Goal: Task Accomplishment & Management: Complete application form

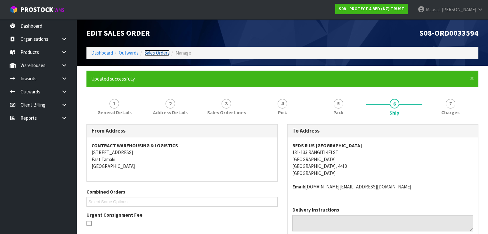
click at [160, 52] on link "Sales Orders" at bounding box center [156, 53] width 25 height 6
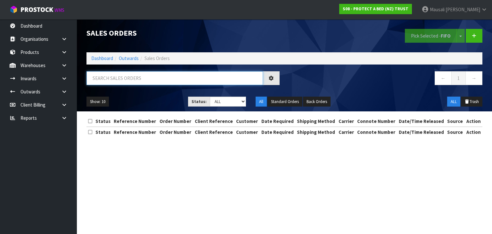
click at [103, 77] on input "text" at bounding box center [174, 78] width 177 height 14
type input "JOB-0414840"
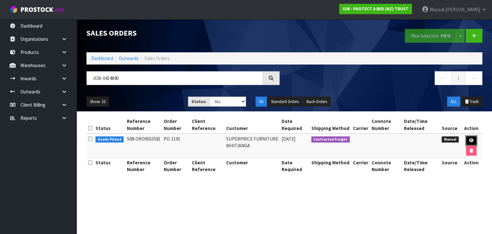
click at [474, 138] on link at bounding box center [471, 140] width 12 height 10
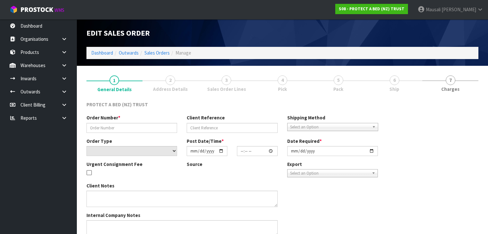
type input "PO-1191"
select select "number:0"
type input "[DATE]"
type input "08:36:00.000"
type input "[DATE]"
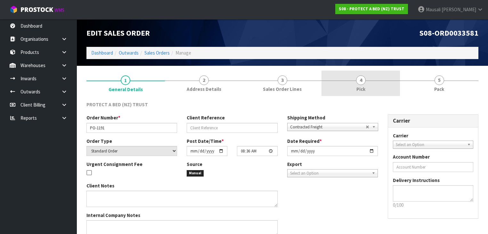
click at [350, 85] on link "4 Pick" at bounding box center [361, 82] width 78 height 25
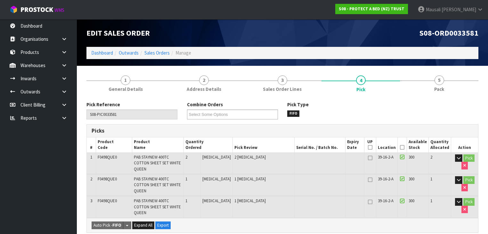
click at [404, 147] on icon at bounding box center [402, 147] width 4 height 0
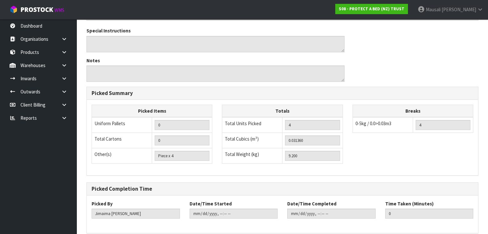
scroll to position [253, 0]
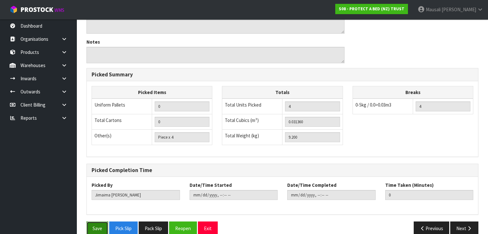
click at [93, 221] on button "Save" at bounding box center [97, 228] width 22 height 14
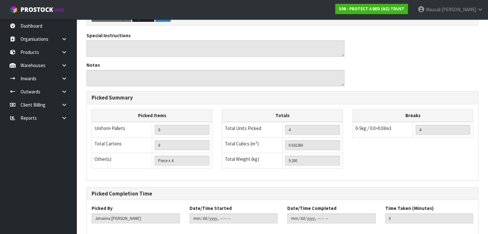
scroll to position [0, 0]
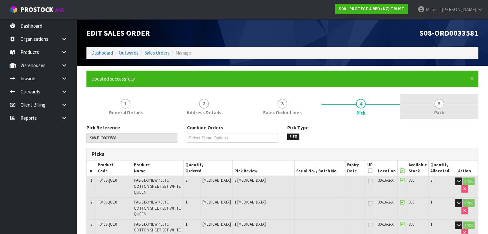
type input "[PERSON_NAME]"
type input "[DATE]T09:06:33"
drag, startPoint x: 439, startPoint y: 104, endPoint x: 426, endPoint y: 109, distance: 13.3
click at [438, 104] on span "5" at bounding box center [440, 104] width 10 height 10
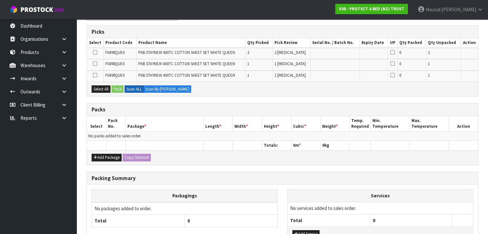
scroll to position [128, 0]
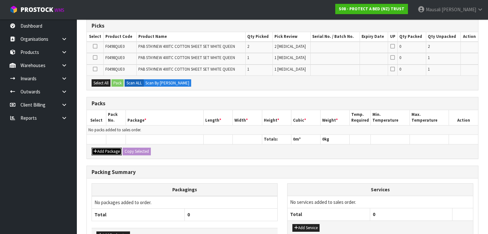
click at [108, 149] on button "Add Package" at bounding box center [107, 151] width 30 height 8
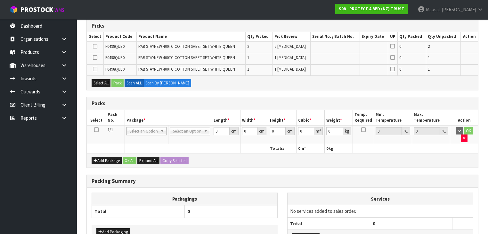
click at [96, 129] on icon at bounding box center [96, 129] width 4 height 0
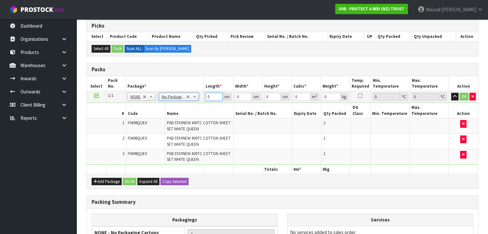
click at [189, 109] on tbody "1/1 NONE 007-001 007-002 007-004 007-009 007-013 007-014 007-015 007-017 007-01…" at bounding box center [282, 128] width 391 height 74
type input "44"
type input "30"
type input "3"
type input "0.00396"
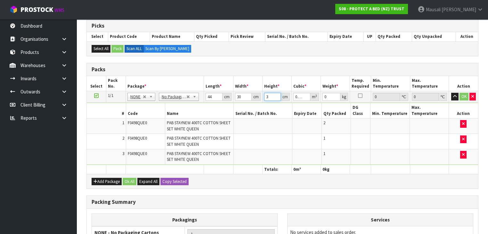
type input "31"
type input "0.04092"
type input "31"
type input "11"
click at [127, 177] on button "Ok All" at bounding box center [130, 181] width 14 height 8
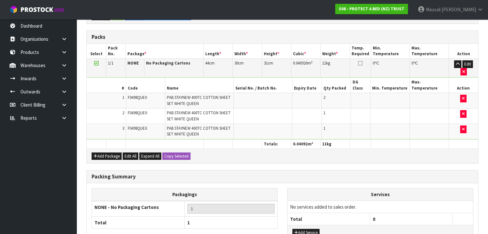
scroll to position [195, 0]
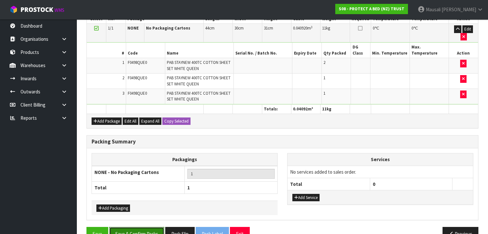
click at [140, 227] on button "Save & Confirm Packs" at bounding box center [136, 234] width 55 height 14
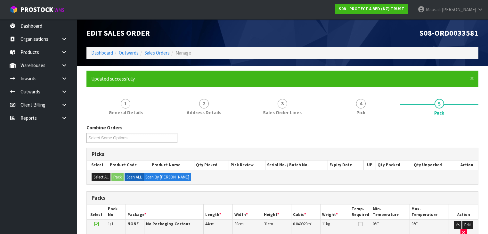
scroll to position [126, 0]
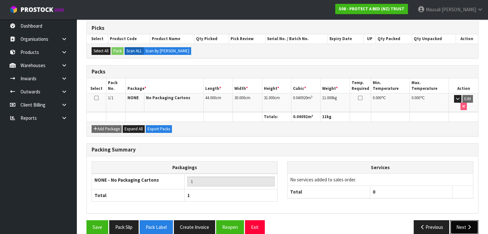
click at [455, 220] on button "Next" at bounding box center [464, 227] width 28 height 14
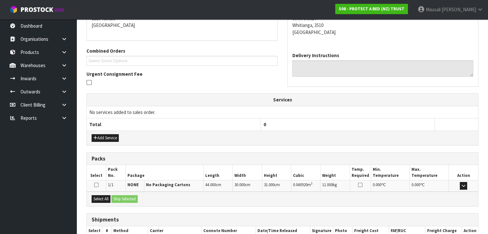
scroll to position [180, 0]
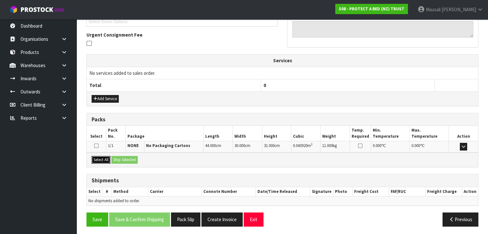
click at [97, 156] on button "Select All" at bounding box center [101, 160] width 19 height 8
click at [135, 156] on button "Ship Selected" at bounding box center [124, 160] width 26 height 8
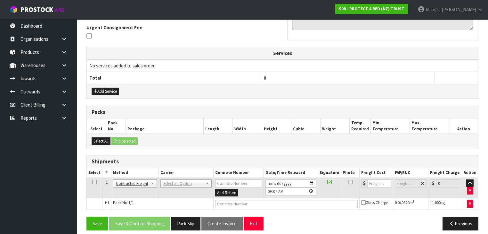
scroll to position [191, 0]
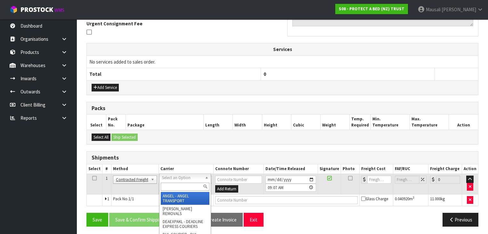
click at [174, 185] on input "text" at bounding box center [185, 186] width 49 height 8
type input "NZP"
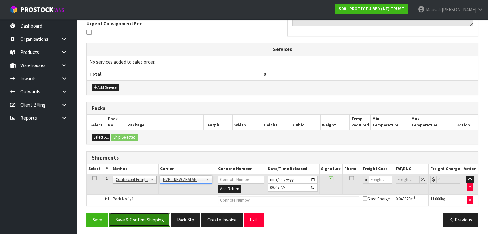
click at [151, 215] on button "Save & Confirm Shipping" at bounding box center [139, 219] width 61 height 14
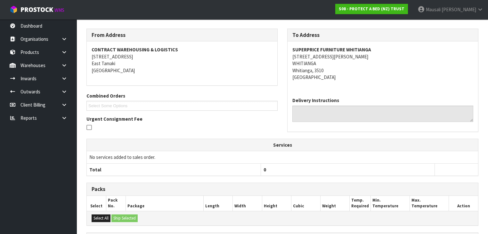
scroll to position [182, 0]
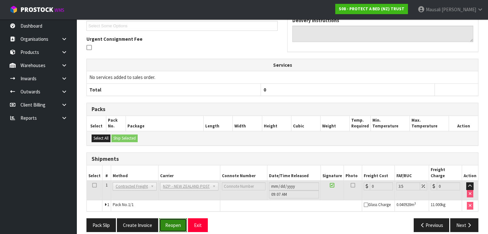
click at [173, 218] on button "Reopen" at bounding box center [173, 225] width 28 height 14
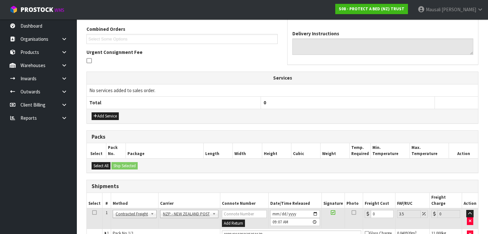
scroll to position [197, 0]
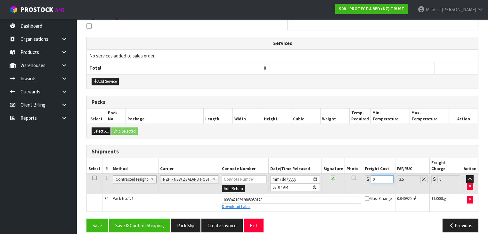
drag, startPoint x: 378, startPoint y: 171, endPoint x: 364, endPoint y: 177, distance: 14.8
click at [364, 177] on td "0" at bounding box center [379, 183] width 32 height 21
type input "7"
type input "7.24"
type input "7.3"
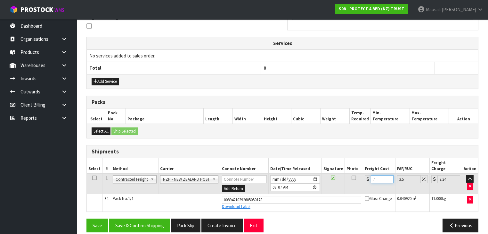
type input "7.56"
type input "7.31"
type input "7.57"
type input "7.31"
click at [149, 218] on button "Save & Confirm Shipping" at bounding box center [139, 225] width 61 height 14
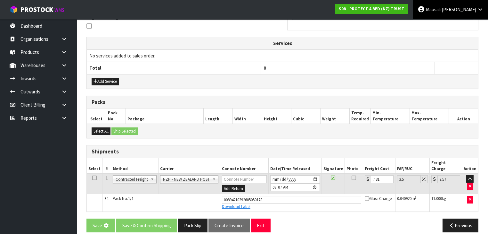
scroll to position [0, 0]
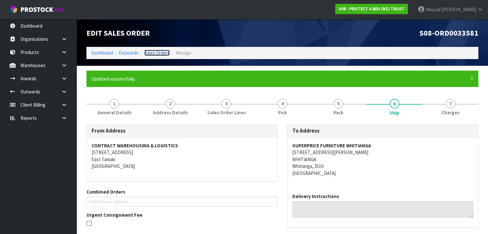
click at [155, 52] on link "Sales Orders" at bounding box center [156, 53] width 25 height 6
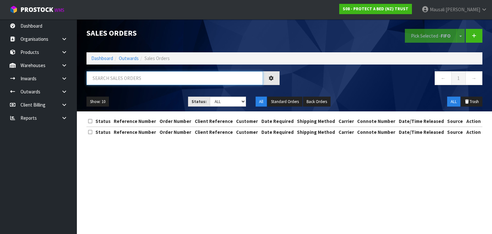
click at [103, 78] on input "text" at bounding box center [174, 78] width 177 height 14
type input "JOB-0414893"
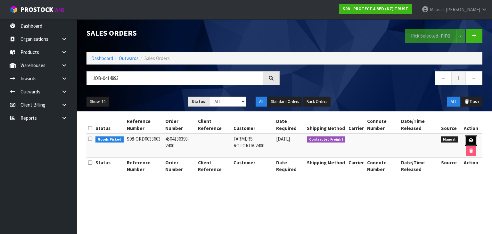
click at [469, 139] on icon at bounding box center [471, 140] width 5 height 4
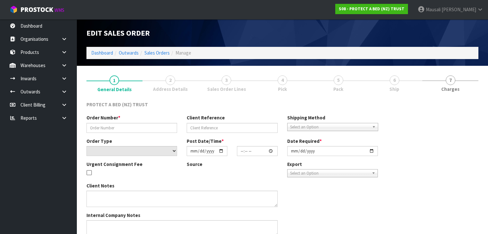
type input "4504136393-2400"
select select "number:0"
type input "[DATE]"
type input "10:17:00.000"
type input "[DATE]"
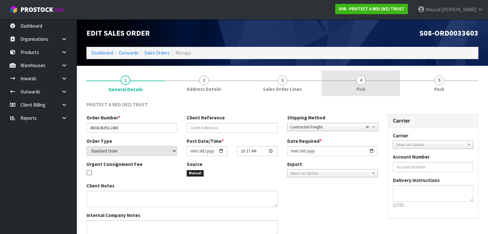
click at [368, 85] on link "4 Pick" at bounding box center [361, 82] width 78 height 25
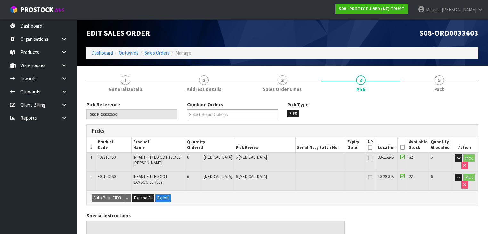
click at [404, 147] on icon at bounding box center [402, 147] width 4 height 0
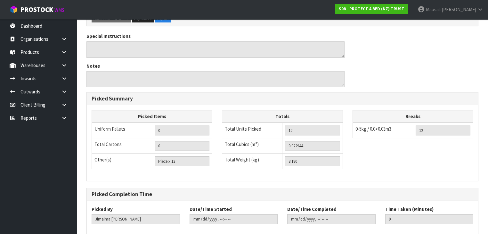
scroll to position [231, 0]
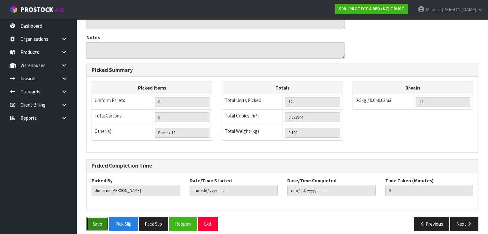
click at [103, 218] on button "Save" at bounding box center [97, 224] width 22 height 14
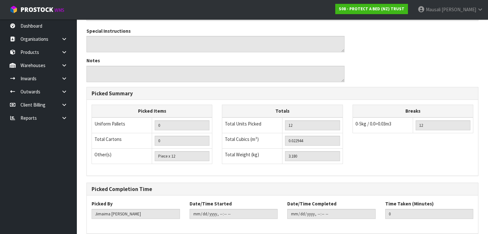
scroll to position [0, 0]
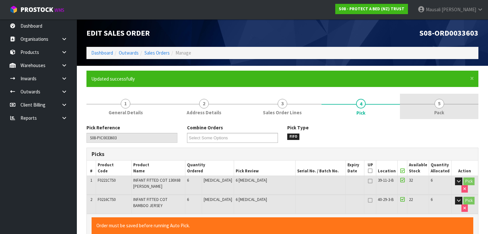
type input "[PERSON_NAME]"
type input "[DATE]T09:14:18"
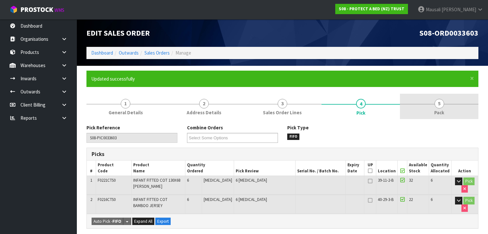
click at [438, 101] on span "5" at bounding box center [440, 104] width 10 height 10
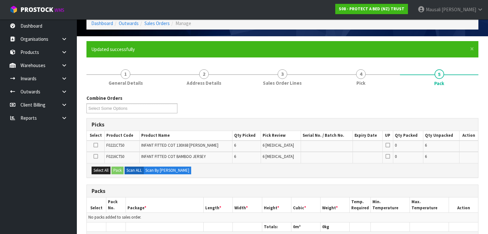
scroll to position [51, 0]
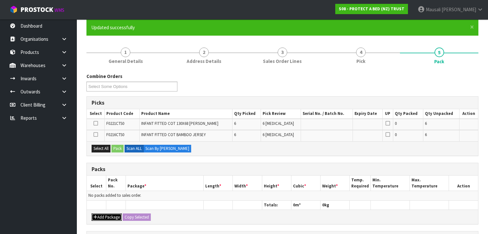
click at [110, 214] on button "Add Package" at bounding box center [107, 217] width 30 height 8
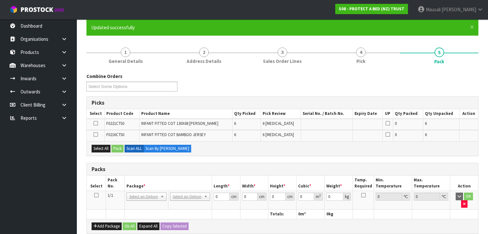
click at [96, 195] on icon at bounding box center [96, 195] width 4 height 0
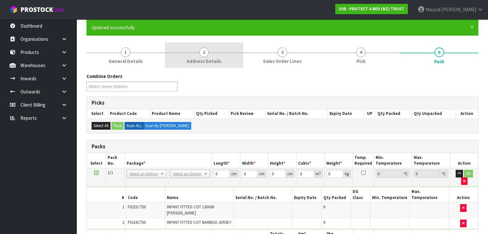
scroll to position [173, 0]
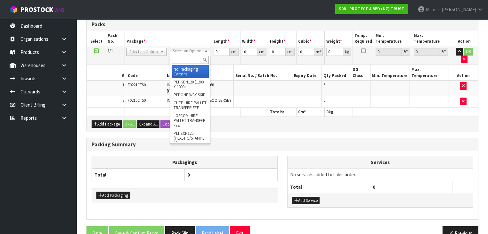
click at [185, 60] on input "text" at bounding box center [190, 60] width 37 height 8
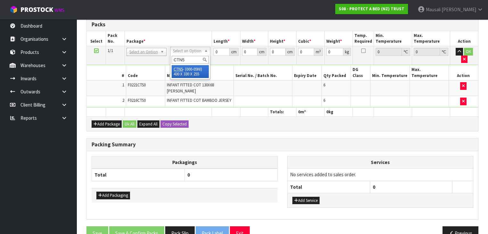
type input "CTN5"
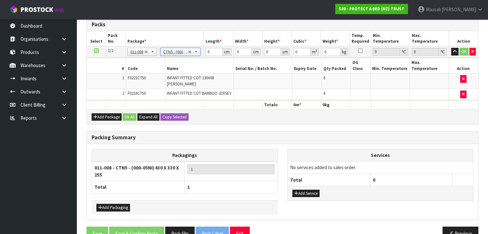
type input "43"
type input "33"
type input "25.5"
type input "0.036185"
type input "3.38"
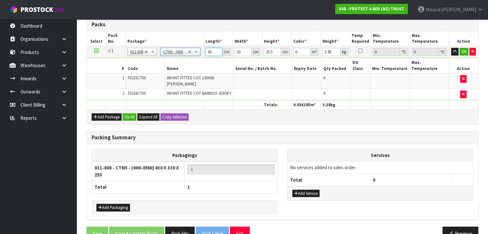
drag, startPoint x: 214, startPoint y: 50, endPoint x: 184, endPoint y: 57, distance: 31.3
click at [184, 58] on tbody "1/1 NONE 007-001 007-002 007-004 007-009 007-013 007-014 007-015 007-017 007-01…" at bounding box center [282, 73] width 391 height 54
type input "4"
type input "0.003366"
type input "44"
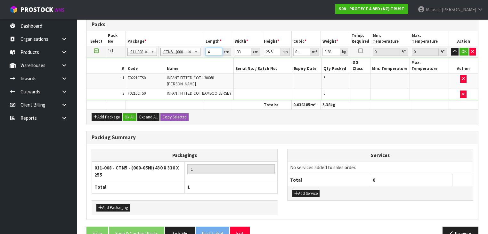
type input "0.037026"
type input "44"
type input "3"
type input "0.003366"
type input "35"
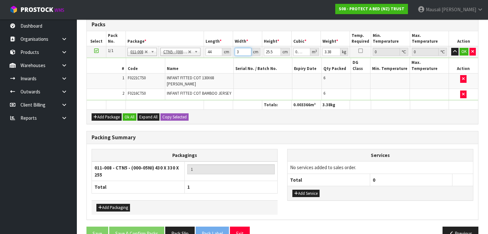
type input "0.03927"
type input "35"
type input "2"
type input "0.00308"
type input "28"
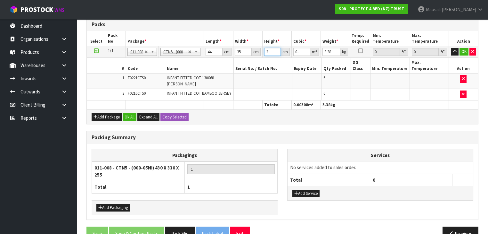
type input "0.04312"
type input "28"
type input "4"
click at [127, 113] on button "Ok All" at bounding box center [130, 117] width 14 height 8
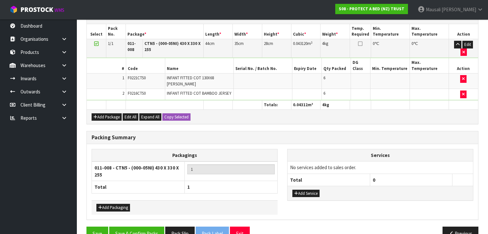
scroll to position [184, 0]
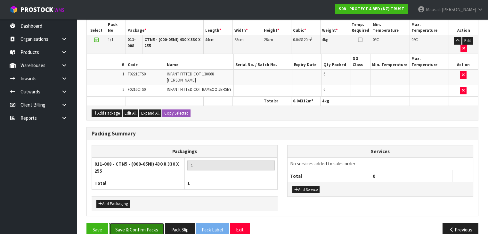
click at [135, 222] on button "Save & Confirm Packs" at bounding box center [136, 229] width 55 height 14
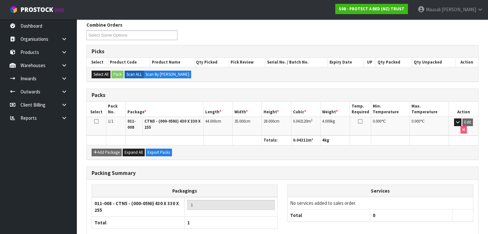
scroll to position [134, 0]
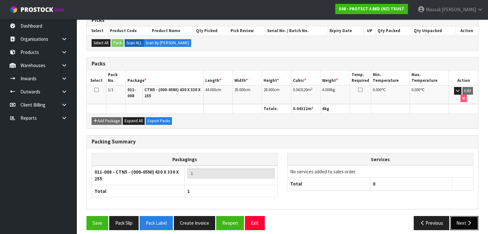
click at [460, 216] on button "Next" at bounding box center [464, 223] width 28 height 14
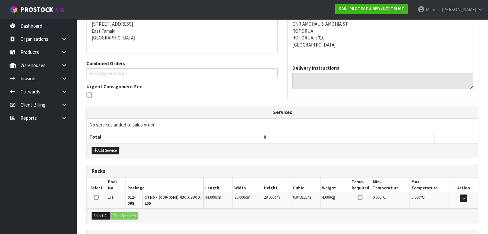
scroll to position [184, 0]
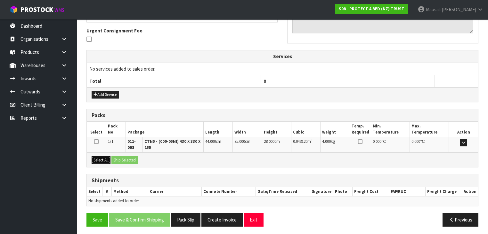
click at [101, 157] on button "Select All" at bounding box center [101, 160] width 19 height 8
click at [120, 156] on button "Ship Selected" at bounding box center [124, 160] width 26 height 8
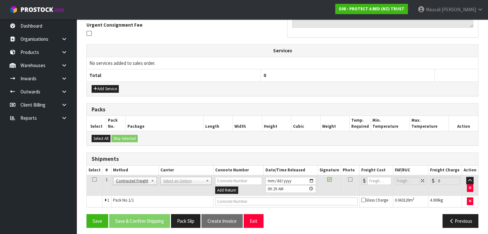
scroll to position [191, 0]
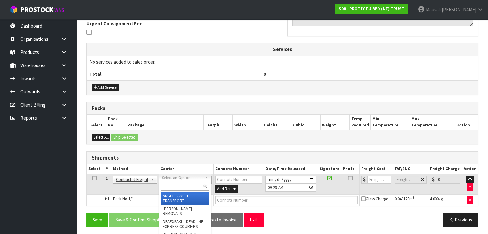
click at [174, 184] on input "text" at bounding box center [185, 186] width 49 height 8
type input "NZP"
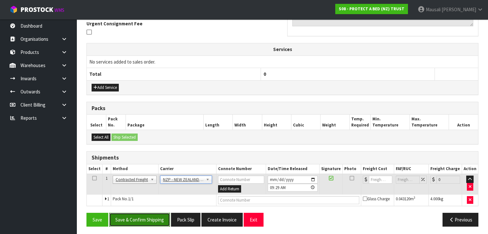
click at [140, 216] on button "Save & Confirm Shipping" at bounding box center [139, 219] width 61 height 14
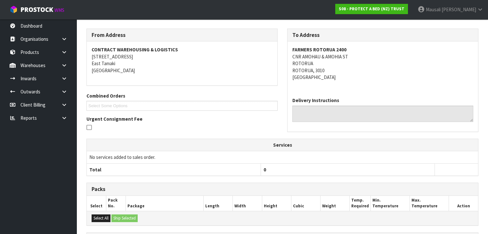
scroll to position [182, 0]
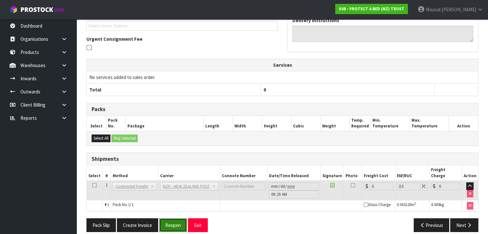
click at [168, 218] on button "Reopen" at bounding box center [173, 225] width 28 height 14
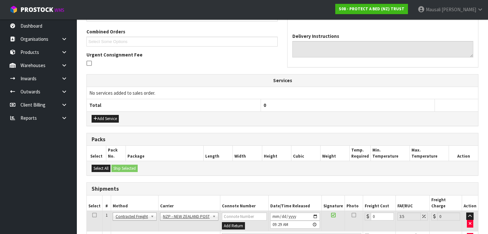
scroll to position [197, 0]
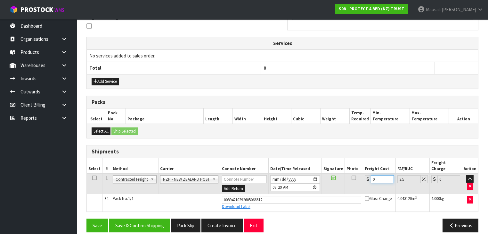
drag, startPoint x: 381, startPoint y: 172, endPoint x: 368, endPoint y: 177, distance: 14.2
click at [368, 177] on td "0" at bounding box center [379, 183] width 32 height 21
type input "8"
type input "8.28"
type input "8.4"
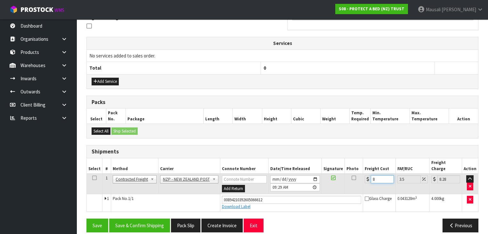
type input "8.69"
type input "8.45"
type input "8.75"
type input "8.45"
click at [98, 79] on button "Add Service" at bounding box center [105, 82] width 27 height 8
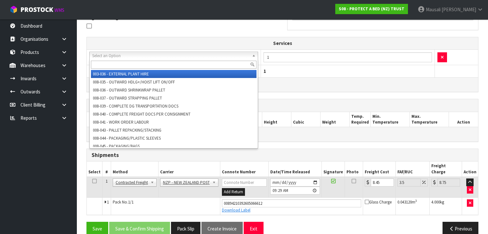
click at [108, 63] on input "text" at bounding box center [174, 65] width 166 height 8
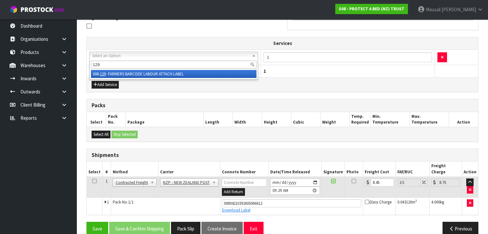
type input "129"
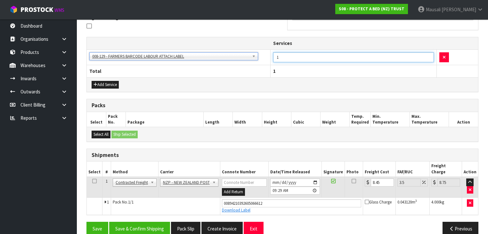
drag, startPoint x: 283, startPoint y: 59, endPoint x: 275, endPoint y: 60, distance: 8.5
click at [275, 60] on input "1" at bounding box center [353, 57] width 161 height 10
type input "12"
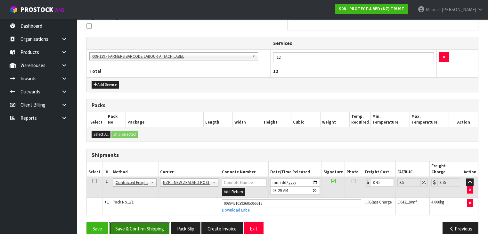
click at [143, 221] on button "Save & Confirm Shipping" at bounding box center [139, 228] width 61 height 14
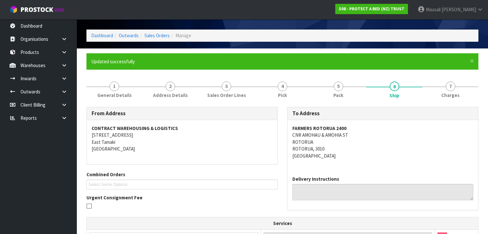
scroll to position [26, 0]
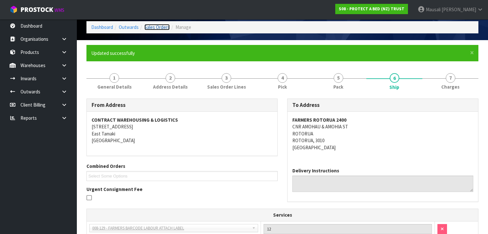
click at [149, 27] on link "Sales Orders" at bounding box center [156, 27] width 25 height 6
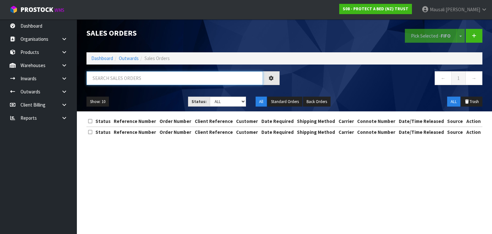
click at [108, 80] on input "text" at bounding box center [174, 78] width 177 height 14
type input "JOB-0414889"
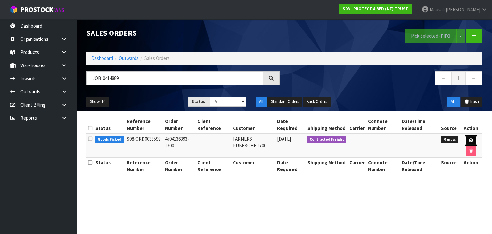
click at [467, 138] on link at bounding box center [471, 140] width 12 height 10
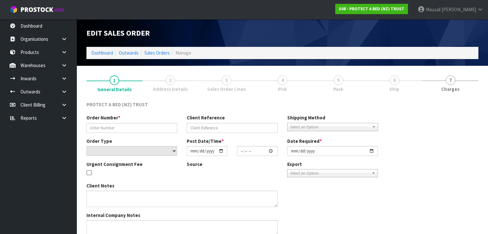
type input "4504136393-1700"
select select "number:0"
type input "[DATE]"
type input "10:15:00.000"
type input "[DATE]"
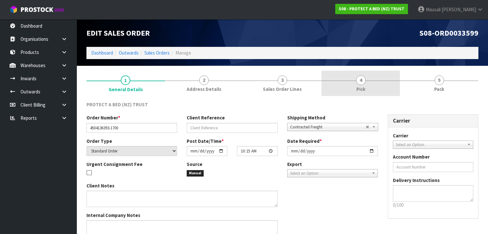
click at [371, 85] on link "4 Pick" at bounding box center [361, 82] width 78 height 25
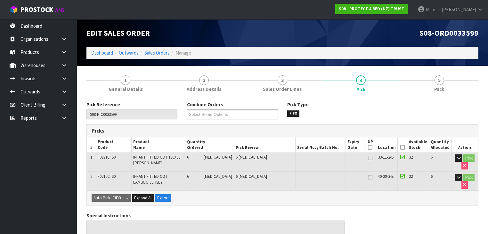
click at [402, 147] on icon at bounding box center [402, 147] width 4 height 0
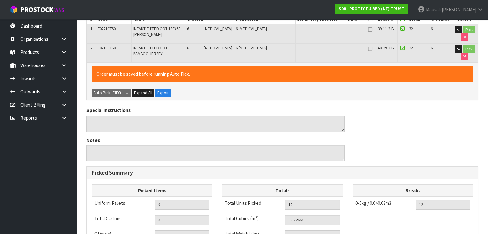
scroll to position [235, 0]
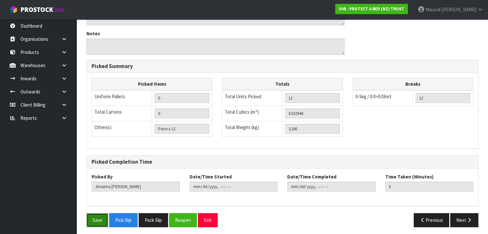
click at [93, 217] on button "Save" at bounding box center [97, 220] width 22 height 14
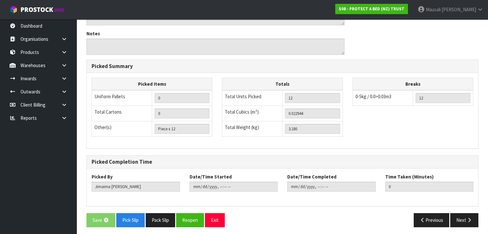
scroll to position [0, 0]
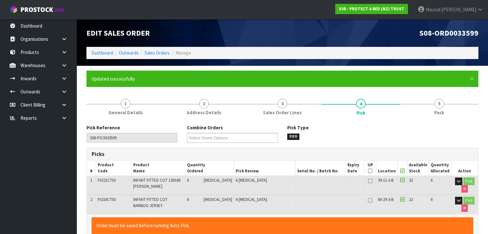
type input "[PERSON_NAME]"
type input "[DATE]T09:55:11"
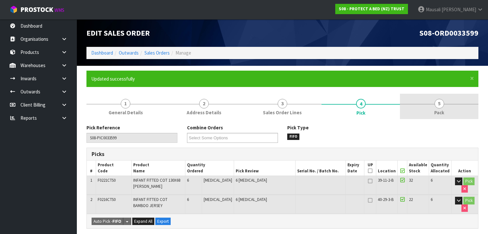
click at [425, 106] on link "5 Pack" at bounding box center [439, 106] width 78 height 25
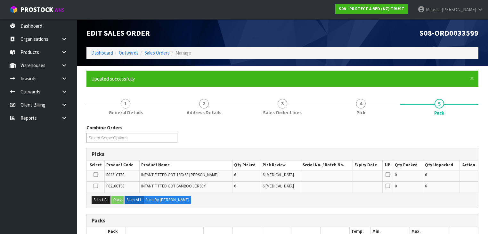
scroll to position [77, 0]
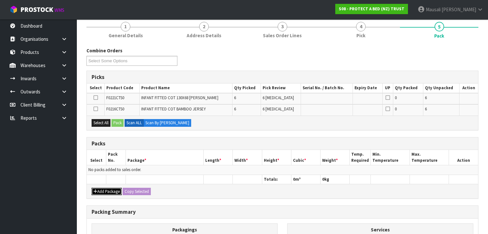
click at [105, 188] on button "Add Package" at bounding box center [107, 191] width 30 height 8
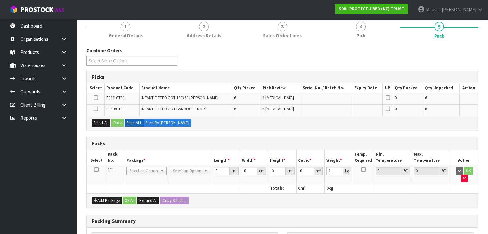
click at [96, 169] on icon at bounding box center [96, 169] width 4 height 0
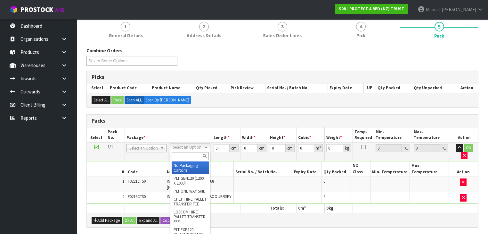
click at [176, 159] on input "text" at bounding box center [190, 156] width 37 height 8
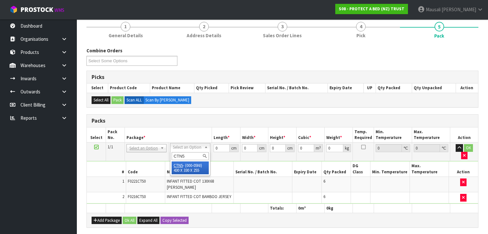
type input "CTN5"
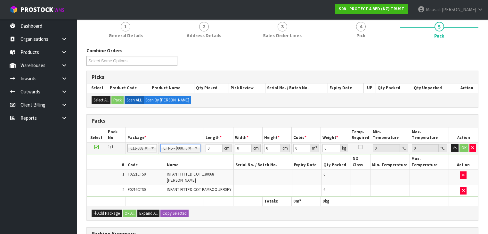
type input "43"
type input "33"
type input "25.5"
type input "0.036185"
type input "3.38"
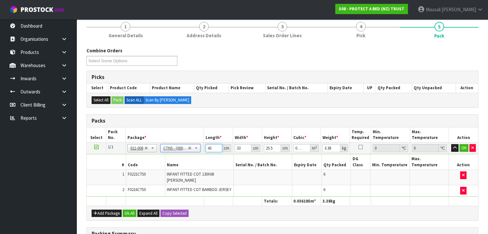
drag, startPoint x: 214, startPoint y: 147, endPoint x: 189, endPoint y: 151, distance: 25.3
click at [193, 151] on tr "1/1 NONE 007-001 007-002 007-004 007-009 007-013 007-014 007-015 007-017 007-01…" at bounding box center [282, 148] width 391 height 12
type input "4"
type input "0.003366"
type input "44"
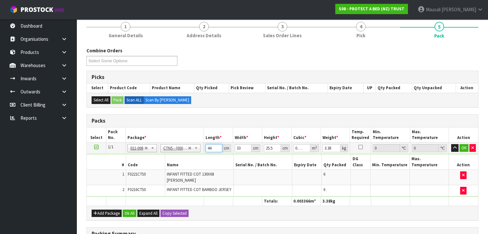
type input "0.037026"
type input "44"
type input "3"
type input "0.003366"
type input "35"
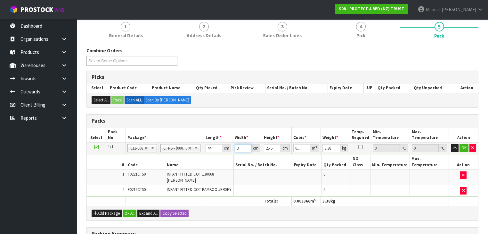
type input "0.03927"
type input "35"
type input "2"
type input "0.00308"
type input "28"
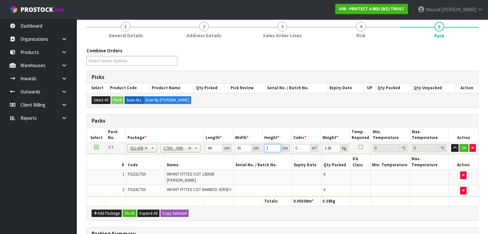
type input "0.04312"
type input "28"
type input "4"
click at [134, 209] on button "Ok All" at bounding box center [130, 213] width 14 height 8
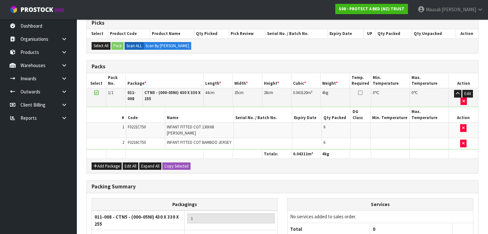
scroll to position [179, 0]
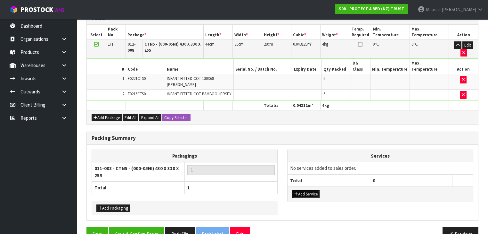
click at [299, 190] on button "Add Service" at bounding box center [305, 194] width 27 height 8
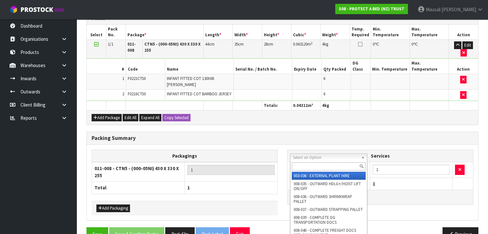
click at [303, 165] on input "text" at bounding box center [329, 166] width 74 height 8
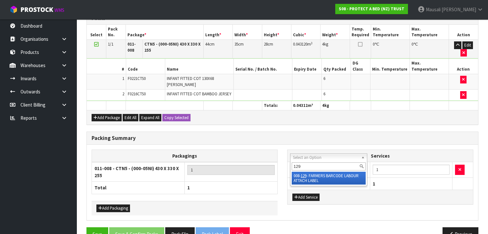
type input "129"
drag, startPoint x: 307, startPoint y: 176, endPoint x: 326, endPoint y: 168, distance: 20.8
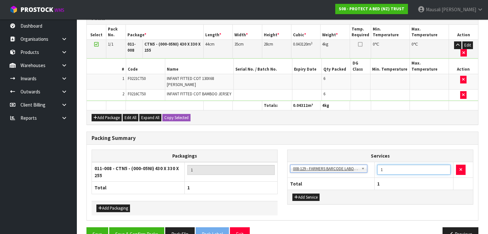
drag, startPoint x: 390, startPoint y: 158, endPoint x: 378, endPoint y: 161, distance: 11.9
click at [378, 164] on input "1" at bounding box center [413, 169] width 73 height 10
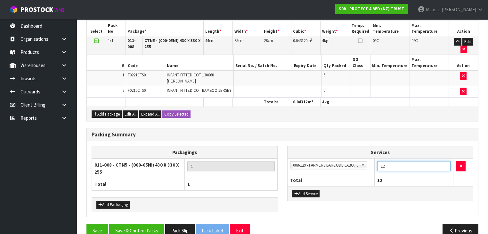
scroll to position [184, 0]
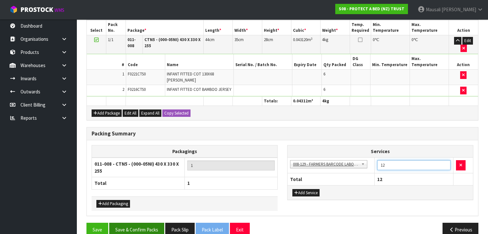
type input "12"
click at [144, 222] on button "Save & Confirm Packs" at bounding box center [136, 229] width 55 height 14
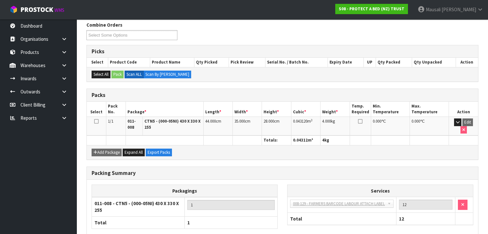
scroll to position [134, 0]
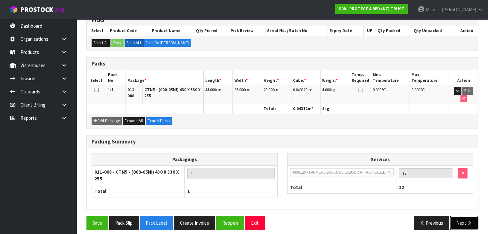
click at [468, 220] on icon "button" at bounding box center [469, 222] width 6 height 5
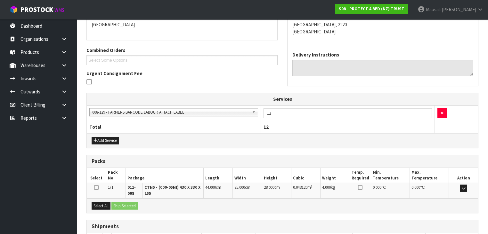
scroll to position [187, 0]
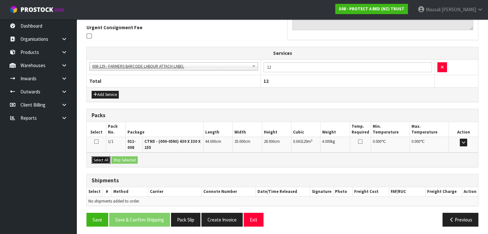
click at [105, 158] on button "Select All" at bounding box center [101, 160] width 19 height 8
click at [117, 158] on button "Ship Selected" at bounding box center [124, 160] width 26 height 8
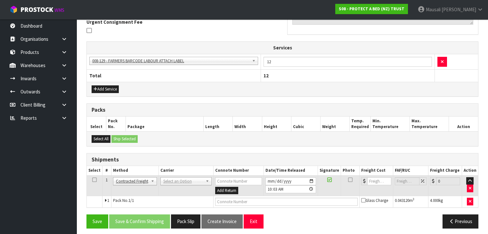
scroll to position [194, 0]
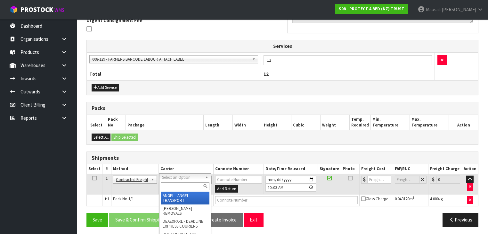
click at [171, 184] on input "text" at bounding box center [185, 186] width 49 height 8
type input "NZP"
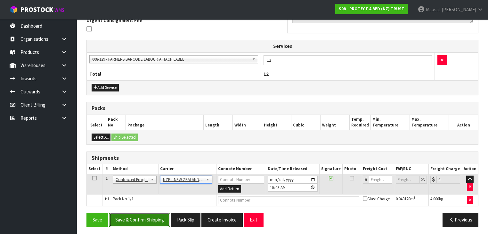
click at [159, 217] on button "Save & Confirm Shipping" at bounding box center [139, 219] width 61 height 14
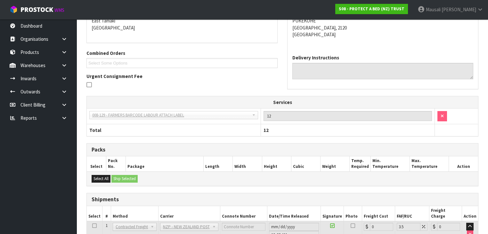
scroll to position [185, 0]
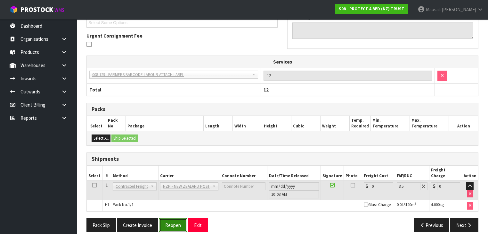
click at [161, 218] on button "Reopen" at bounding box center [173, 225] width 28 height 14
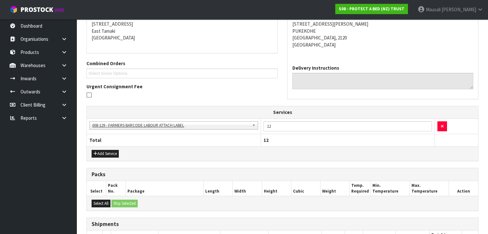
scroll to position [200, 0]
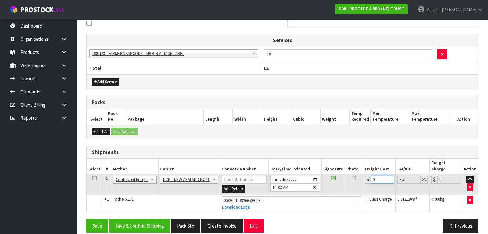
drag, startPoint x: 382, startPoint y: 171, endPoint x: 366, endPoint y: 175, distance: 16.1
click at [366, 175] on div "0" at bounding box center [379, 179] width 29 height 8
type input "4"
type input "4.14"
type input "4.3"
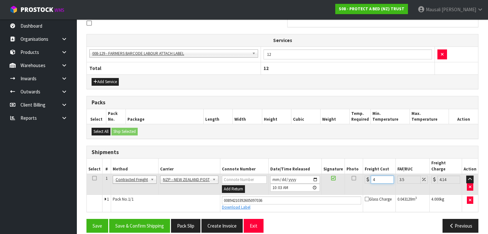
type input "4.45"
type input "4.33"
type input "4.48"
type input "4.33"
click at [143, 218] on button "Save & Confirm Shipping" at bounding box center [139, 225] width 61 height 14
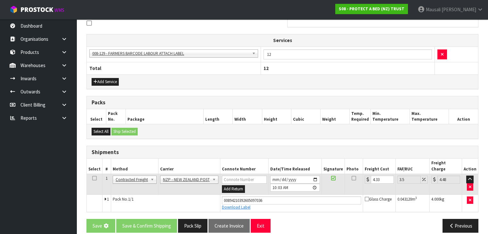
scroll to position [0, 0]
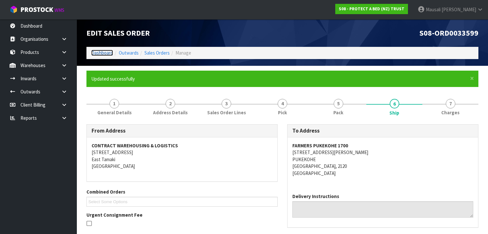
click at [106, 53] on link "Dashboard" at bounding box center [102, 53] width 22 height 6
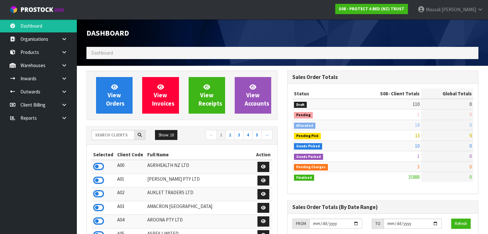
scroll to position [398, 201]
click at [108, 135] on input "text" at bounding box center [113, 135] width 43 height 10
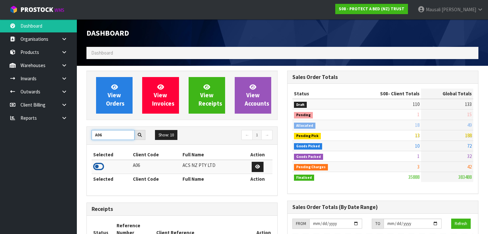
type input "A06"
click at [101, 166] on icon at bounding box center [98, 166] width 11 height 10
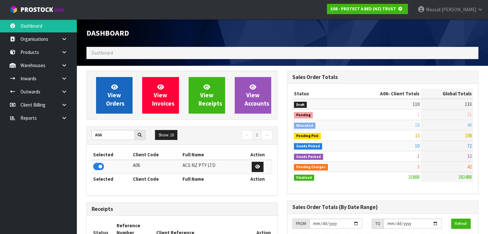
scroll to position [398, 201]
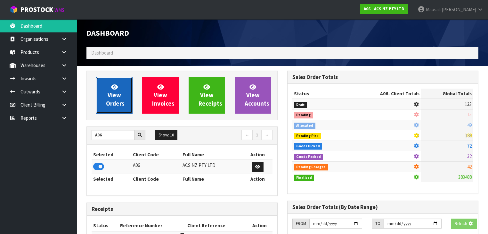
click at [119, 94] on span "View Orders" at bounding box center [115, 95] width 19 height 24
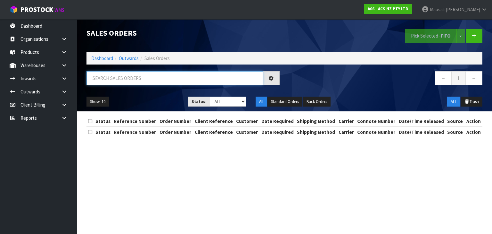
click at [103, 79] on input "text" at bounding box center [174, 78] width 177 height 14
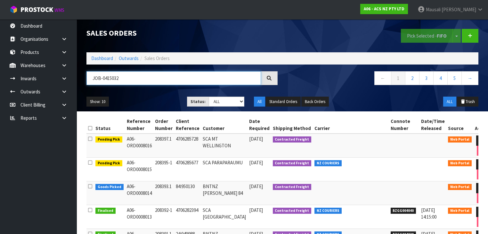
type input "JOB-0415032"
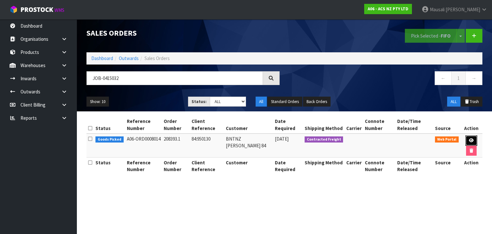
click at [469, 138] on icon at bounding box center [471, 140] width 5 height 4
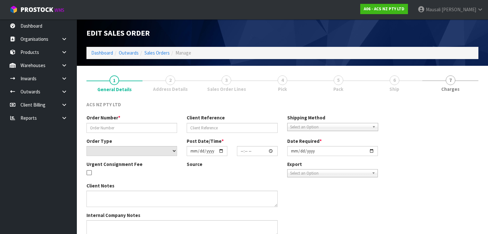
type input "208393.1"
type input "84:950130"
select select "number:0"
type input "[DATE]"
type input "14:51:00.000"
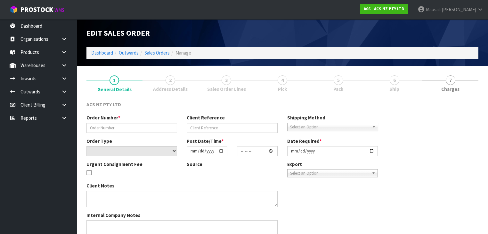
type input "[DATE]"
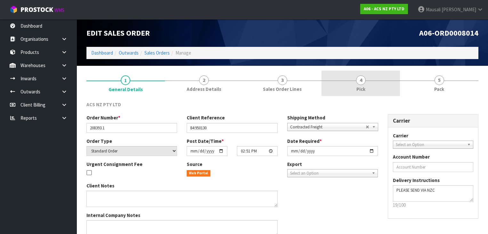
click at [360, 81] on span "4" at bounding box center [361, 80] width 10 height 10
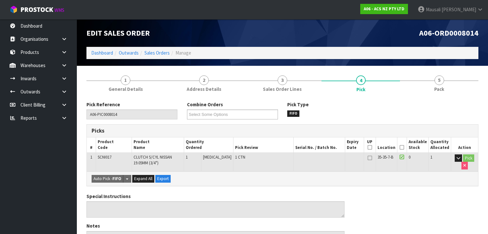
drag, startPoint x: 404, startPoint y: 145, endPoint x: 395, endPoint y: 147, distance: 8.9
click at [404, 147] on icon at bounding box center [402, 147] width 4 height 0
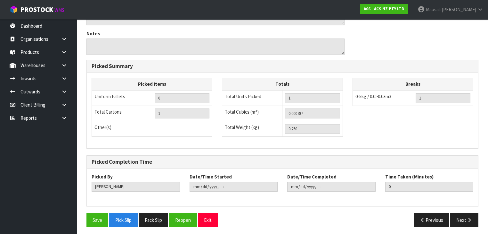
scroll to position [216, 0]
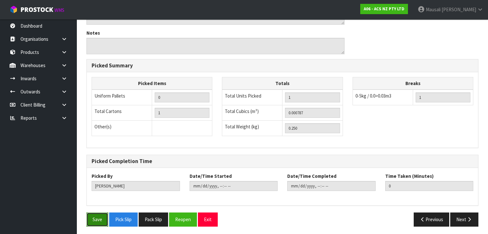
click at [94, 214] on button "Save" at bounding box center [97, 219] width 22 height 14
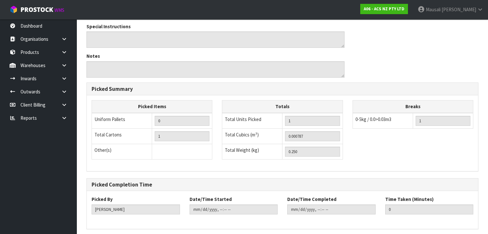
scroll to position [0, 0]
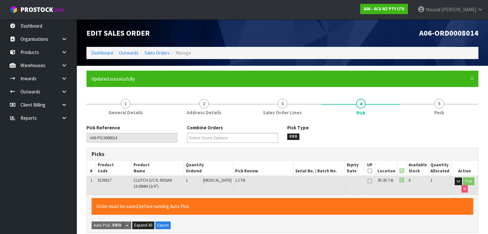
type input "[PERSON_NAME]"
type input "[DATE]T10:08:43"
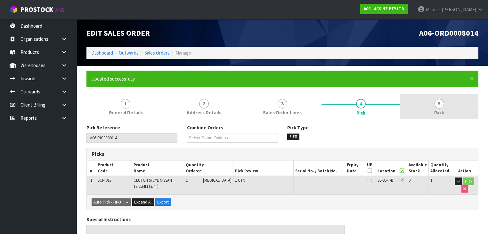
click at [437, 107] on span "5" at bounding box center [440, 104] width 10 height 10
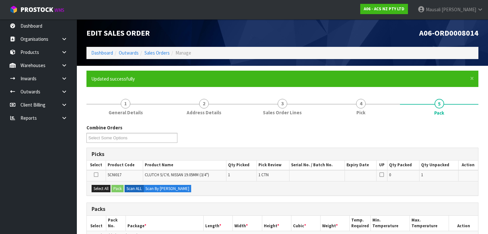
scroll to position [77, 0]
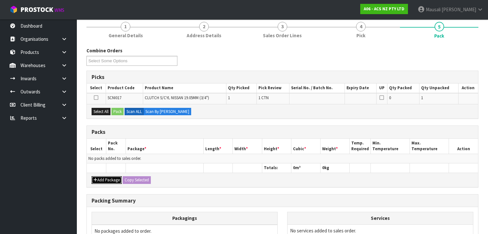
click at [108, 178] on button "Add Package" at bounding box center [107, 180] width 30 height 8
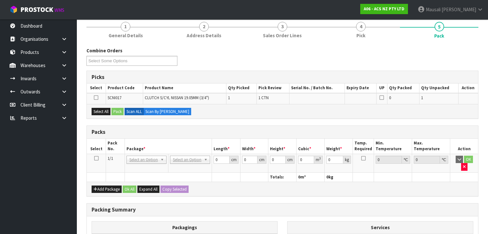
click at [96, 158] on icon at bounding box center [96, 158] width 4 height 0
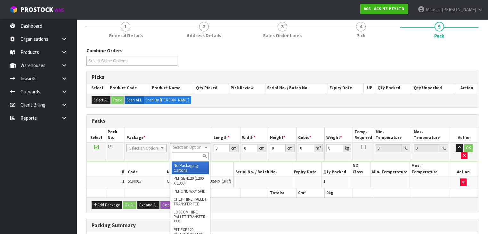
click at [180, 155] on input "text" at bounding box center [190, 156] width 37 height 8
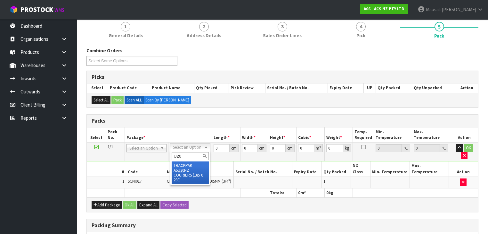
type input "U20"
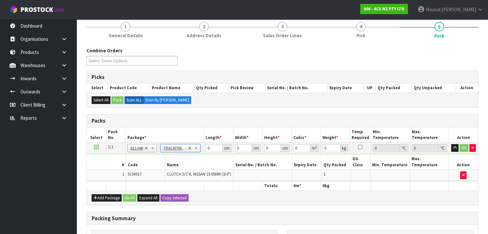
type input "18.5"
type input "28"
type input "0.01"
type input "0.000005"
type input "0.26"
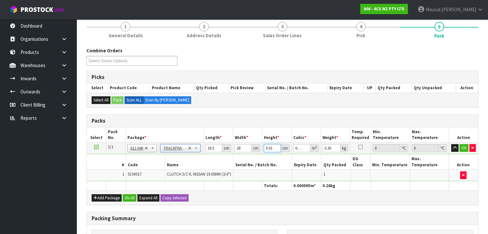
drag, startPoint x: 274, startPoint y: 146, endPoint x: 264, endPoint y: 146, distance: 10.3
click at [264, 146] on td "0.01 cm" at bounding box center [276, 148] width 29 height 12
type input "8"
type input "0.004144"
type input "8"
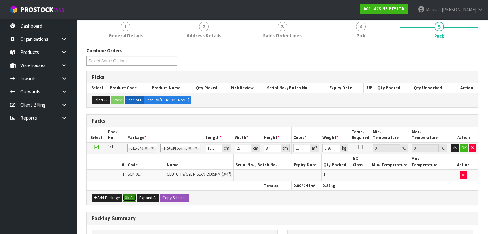
click at [125, 194] on button "Ok All" at bounding box center [130, 198] width 14 height 8
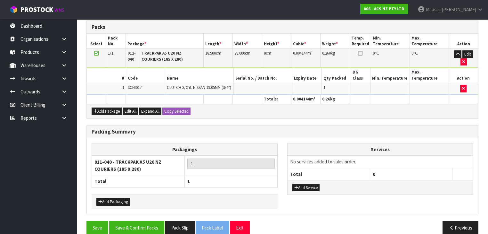
scroll to position [173, 0]
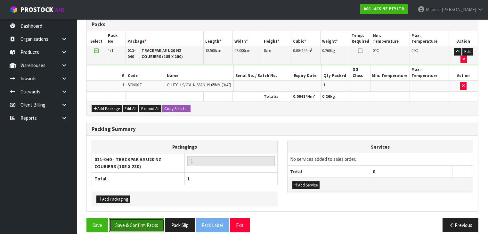
click at [132, 218] on button "Save & Confirm Packs" at bounding box center [136, 225] width 55 height 14
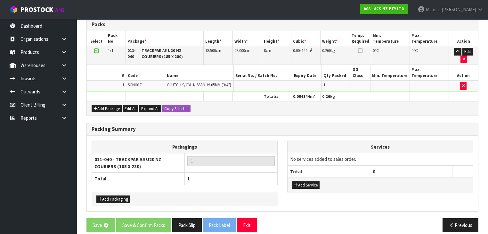
scroll to position [0, 0]
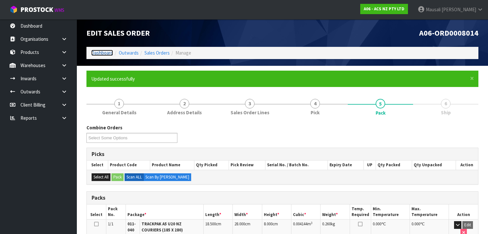
click at [99, 50] on link "Dashboard" at bounding box center [102, 53] width 22 height 6
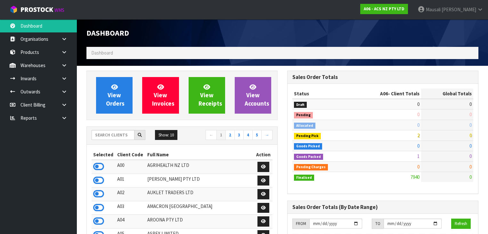
scroll to position [483, 201]
click at [101, 136] on input "text" at bounding box center [113, 135] width 43 height 10
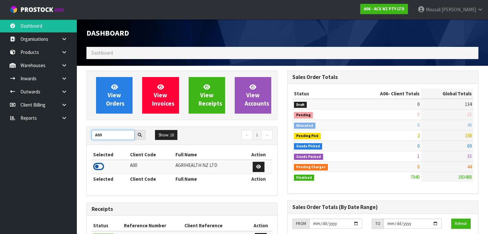
type input "A00"
click at [100, 165] on icon at bounding box center [98, 166] width 11 height 10
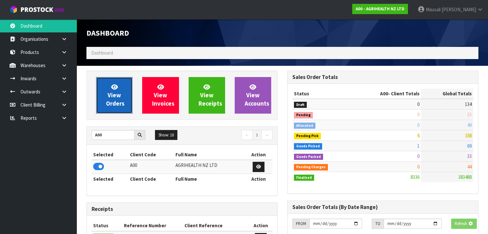
click at [117, 92] on span "View Orders" at bounding box center [115, 95] width 19 height 24
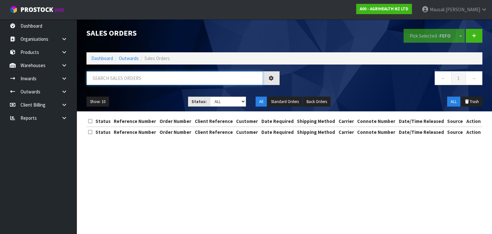
click at [107, 79] on input "text" at bounding box center [174, 78] width 177 height 14
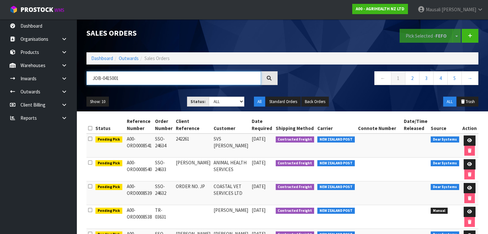
type input "JOB-0415001"
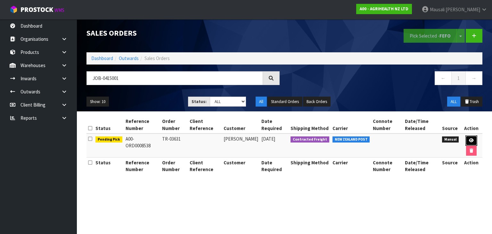
click at [474, 137] on link at bounding box center [471, 140] width 12 height 10
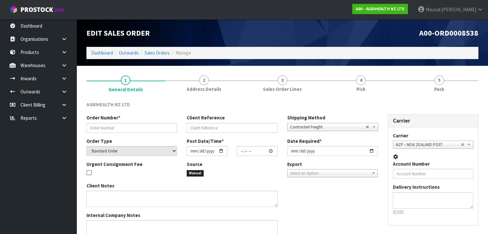
type input "TR-03631"
select select "number:0"
type input "[DATE]"
type input "14:11:00.000"
type input "[DATE]"
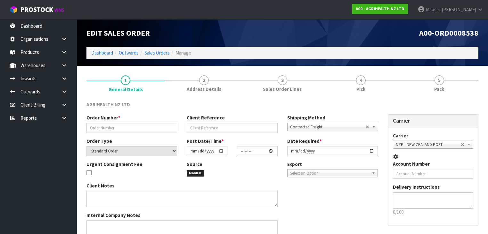
type textarea "VIA OVERNIGHT COURIER"
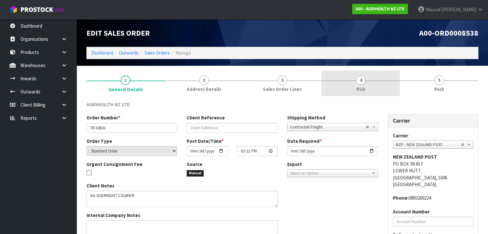
click at [364, 83] on span "4" at bounding box center [361, 80] width 10 height 10
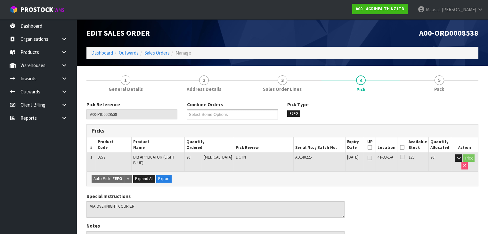
click at [403, 147] on icon at bounding box center [402, 147] width 4 height 0
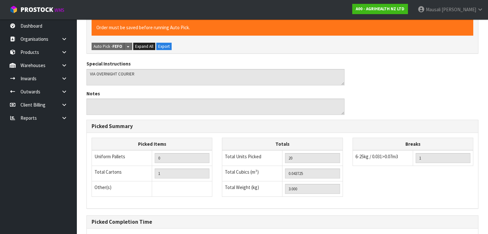
scroll to position [205, 0]
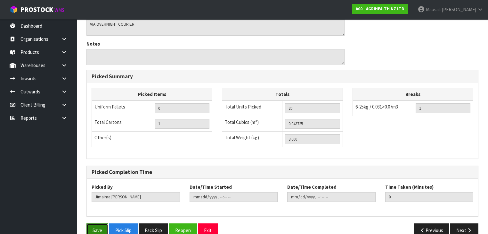
click at [94, 226] on button "Save" at bounding box center [97, 230] width 22 height 14
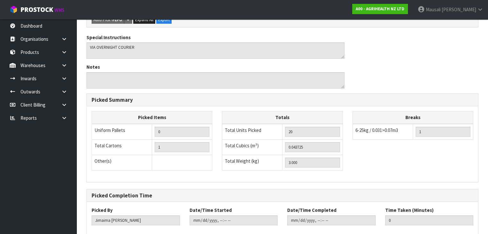
scroll to position [0, 0]
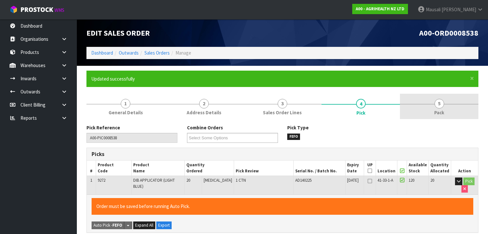
type input "[PERSON_NAME]"
type input "[DATE]T10:12:46"
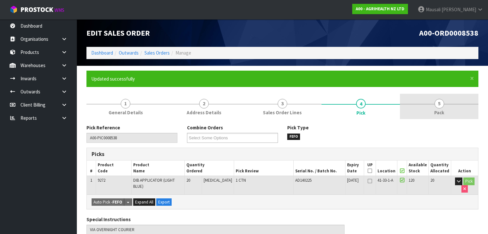
click at [424, 108] on link "5 Pack" at bounding box center [439, 106] width 78 height 25
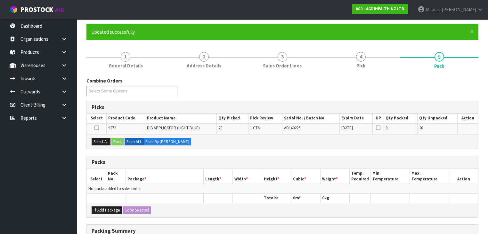
scroll to position [77, 0]
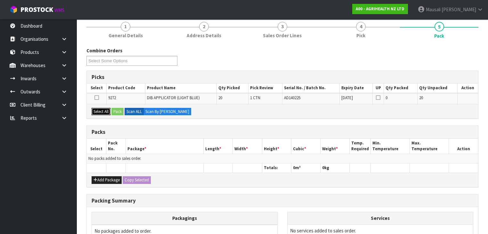
click at [97, 109] on button "Select All" at bounding box center [101, 112] width 19 height 8
click at [117, 110] on button "Pack" at bounding box center [117, 112] width 12 height 8
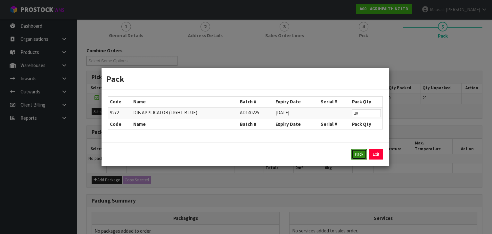
click at [359, 156] on button "Pack" at bounding box center [358, 154] width 15 height 10
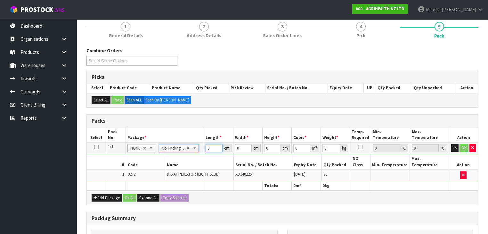
drag, startPoint x: 214, startPoint y: 146, endPoint x: 197, endPoint y: 154, distance: 18.1
click at [201, 154] on tbody "1/1 NONE 007-001 007-002 007-004 007-009 007-013 007-014 007-015 007-017 007-01…" at bounding box center [282, 161] width 391 height 38
type input "58"
type input "27"
type input "3"
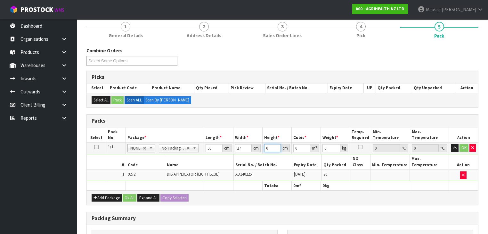
type input "0.004698"
type input "30"
type input "0.04698"
type input "30"
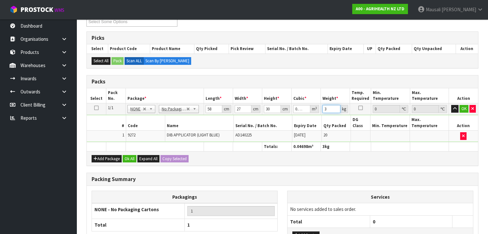
scroll to position [161, 0]
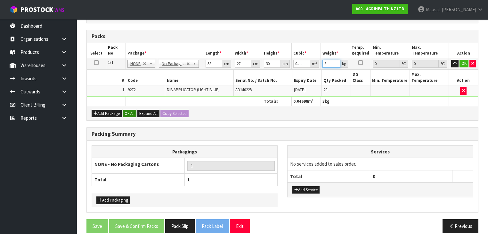
type input "3"
click at [126, 110] on button "Ok All" at bounding box center [130, 114] width 14 height 8
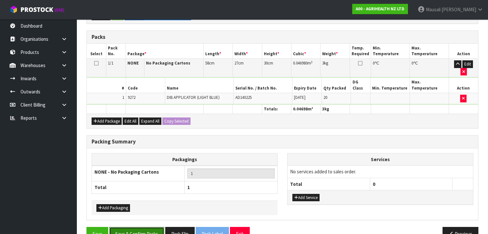
click at [148, 227] on button "Save & Confirm Packs" at bounding box center [136, 234] width 55 height 14
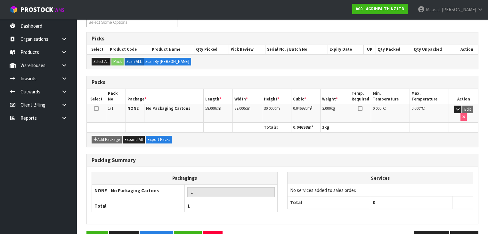
scroll to position [126, 0]
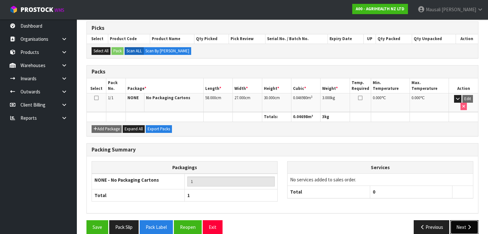
click at [466, 220] on button "Next" at bounding box center [464, 227] width 28 height 14
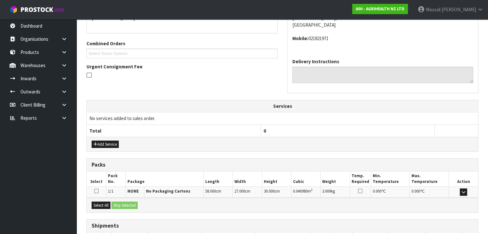
scroll to position [194, 0]
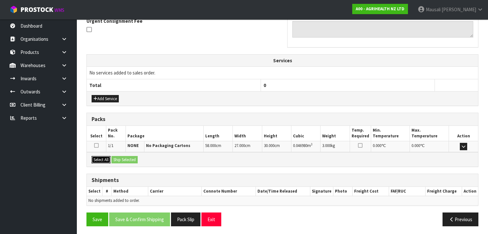
click at [106, 158] on button "Select All" at bounding box center [101, 160] width 19 height 8
click at [120, 157] on button "Ship Selected" at bounding box center [124, 160] width 26 height 8
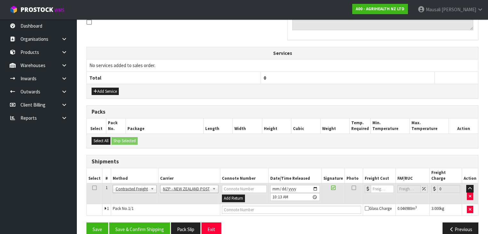
scroll to position [205, 0]
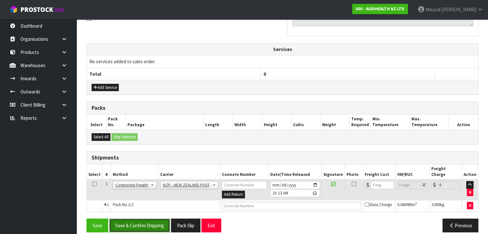
click at [153, 218] on button "Save & Confirm Shipping" at bounding box center [139, 225] width 61 height 14
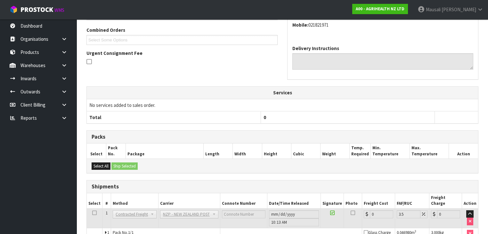
scroll to position [196, 0]
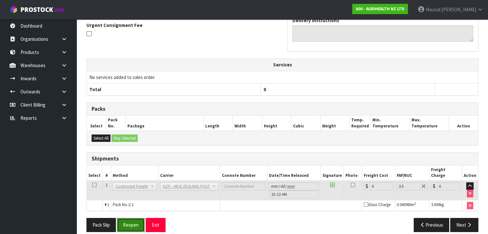
click at [137, 218] on button "Reopen" at bounding box center [131, 225] width 28 height 14
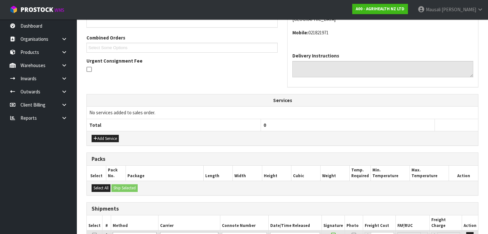
scroll to position [210, 0]
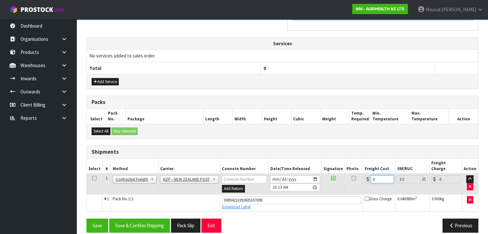
drag, startPoint x: 367, startPoint y: 177, endPoint x: 364, endPoint y: 178, distance: 3.5
click at [364, 178] on td "0" at bounding box center [379, 183] width 32 height 21
type input "1"
type input "1.03"
type input "11"
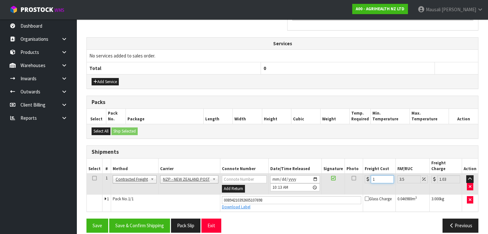
type input "11.38"
type input "11.9"
type input "12.32"
type input "11.90"
click at [160, 219] on button "Save & Confirm Shipping" at bounding box center [139, 225] width 61 height 14
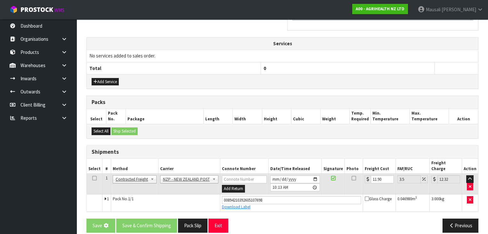
scroll to position [0, 0]
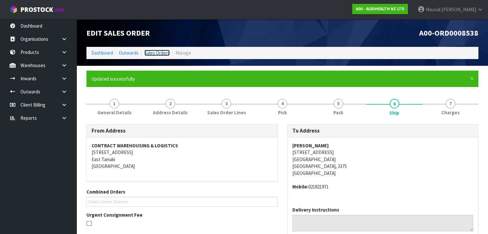
click at [157, 52] on link "Sales Orders" at bounding box center [156, 53] width 25 height 6
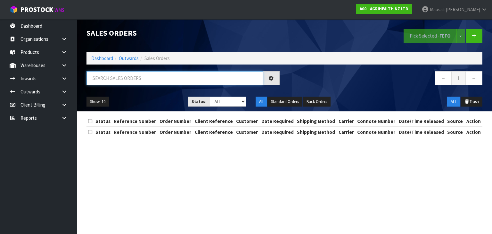
click at [106, 81] on input "text" at bounding box center [174, 78] width 177 height 14
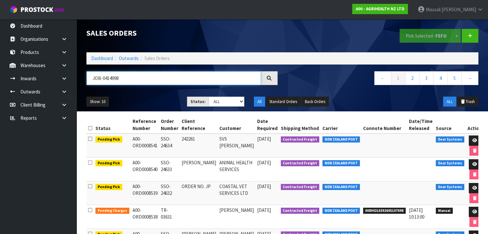
type input "JOB-0414998"
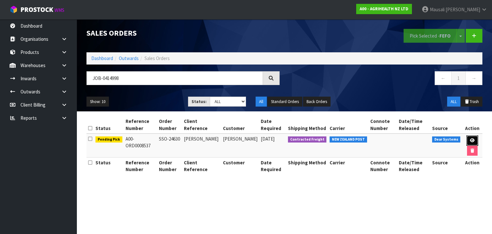
click at [468, 138] on link at bounding box center [472, 140] width 12 height 10
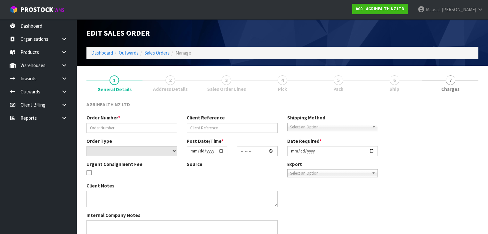
type input "SSO-24630"
type input "[PERSON_NAME]"
select select "number:0"
type input "[DATE]"
type input "14:09:03.000"
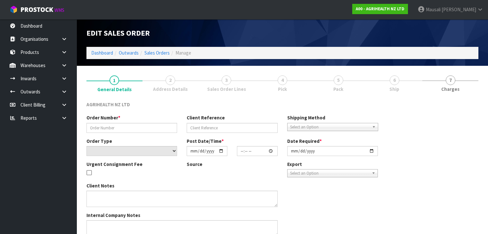
type input "[DATE]"
type textarea "SHIP BY: Overnight Courier please note ship to address to include : [PERSON_NAM…"
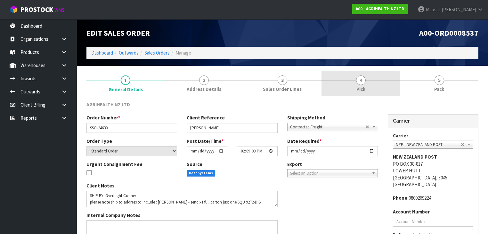
click at [372, 83] on link "4 Pick" at bounding box center [361, 82] width 78 height 25
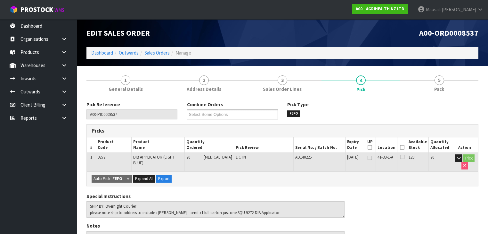
click at [404, 147] on icon at bounding box center [402, 147] width 4 height 0
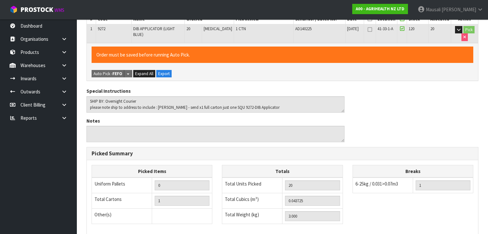
scroll to position [216, 0]
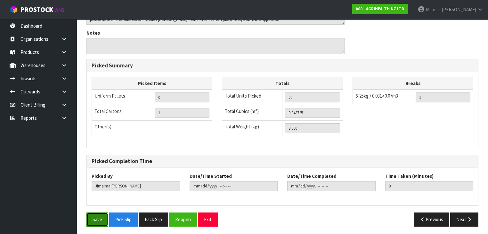
click at [96, 216] on button "Save" at bounding box center [97, 219] width 22 height 14
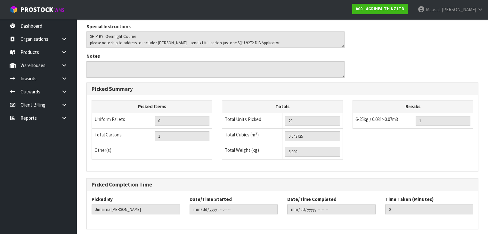
scroll to position [0, 0]
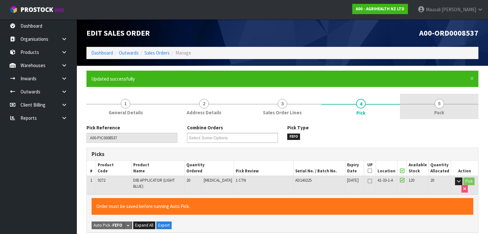
type input "[PERSON_NAME]"
type input "[DATE]T10:16:26"
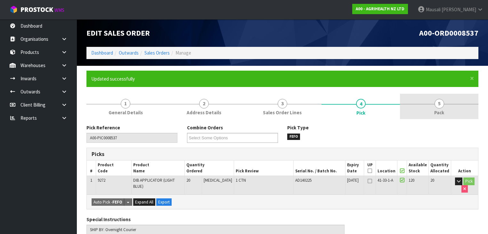
click at [437, 105] on span "5" at bounding box center [440, 104] width 10 height 10
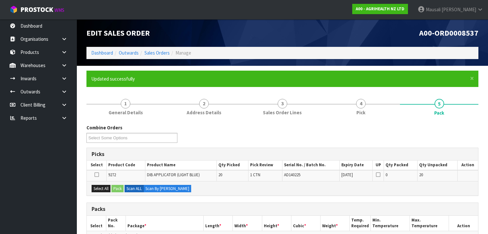
scroll to position [77, 0]
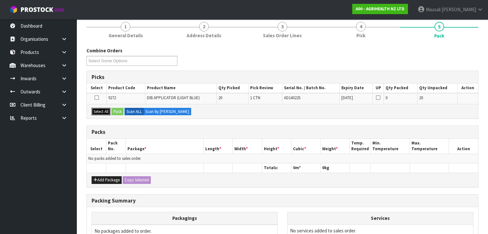
drag, startPoint x: 101, startPoint y: 110, endPoint x: 113, endPoint y: 110, distance: 12.2
click at [103, 110] on button "Select All" at bounding box center [101, 112] width 19 height 8
click at [115, 109] on button "Pack" at bounding box center [117, 112] width 12 height 8
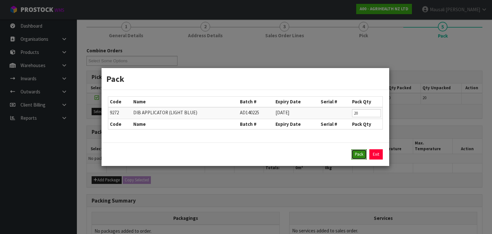
click at [356, 149] on button "Pack" at bounding box center [358, 154] width 15 height 10
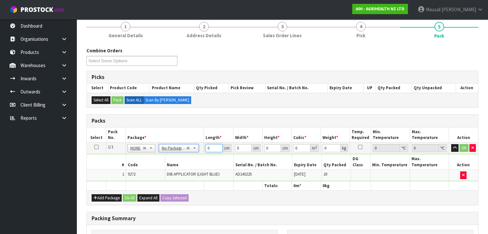
click at [195, 157] on tbody "1/1 NONE 007-001 007-002 007-004 007-009 007-013 007-014 007-015 007-017 007-01…" at bounding box center [282, 161] width 391 height 38
type input "58"
type input "27"
type input "3"
type input "0.004698"
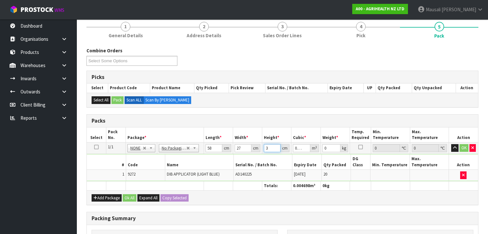
type input "30"
type input "0.04698"
type input "30"
type input "3"
click at [127, 194] on button "Ok All" at bounding box center [130, 198] width 14 height 8
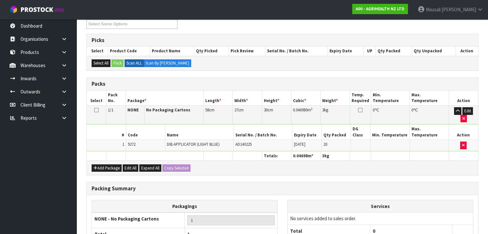
scroll to position [161, 0]
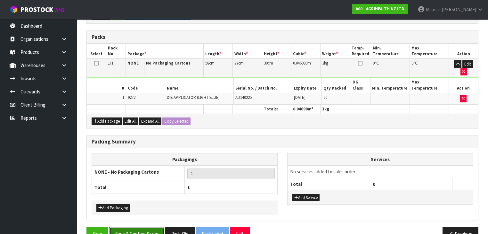
click at [136, 227] on button "Save & Confirm Packs" at bounding box center [136, 234] width 55 height 14
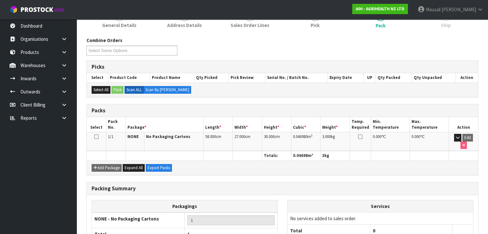
scroll to position [126, 0]
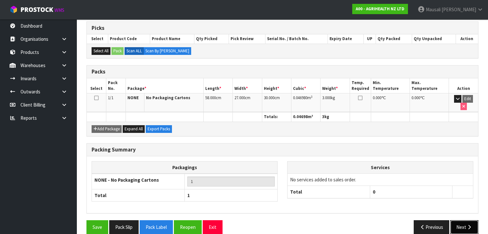
click at [460, 220] on button "Next" at bounding box center [464, 227] width 28 height 14
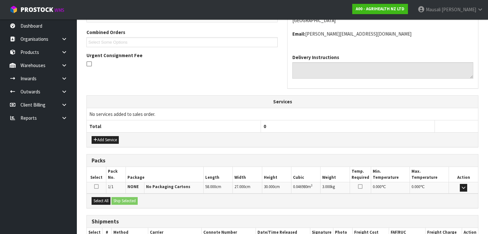
scroll to position [200, 0]
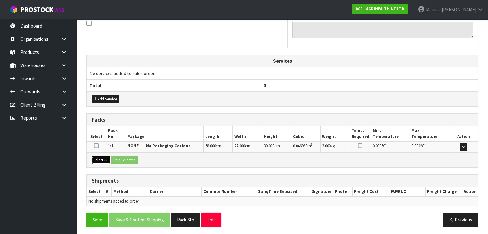
click at [103, 159] on button "Select All" at bounding box center [101, 160] width 19 height 8
click at [119, 158] on button "Ship Selected" at bounding box center [124, 160] width 26 height 8
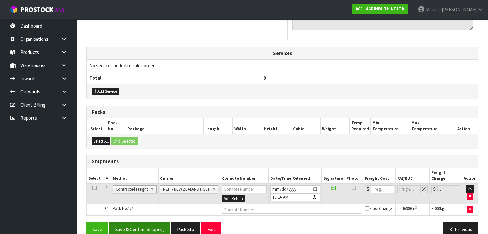
scroll to position [211, 0]
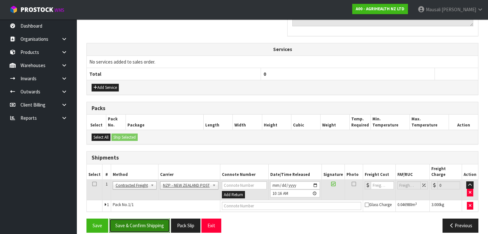
click at [153, 218] on button "Save & Confirm Shipping" at bounding box center [139, 225] width 61 height 14
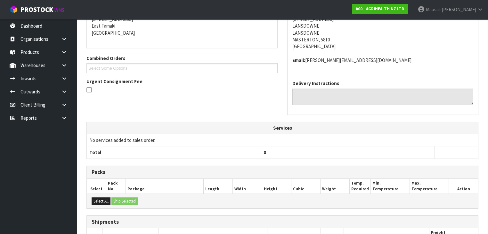
scroll to position [202, 0]
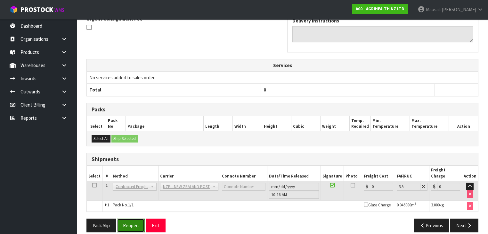
click at [134, 218] on button "Reopen" at bounding box center [131, 225] width 28 height 14
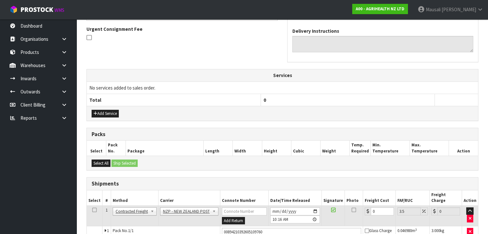
scroll to position [218, 0]
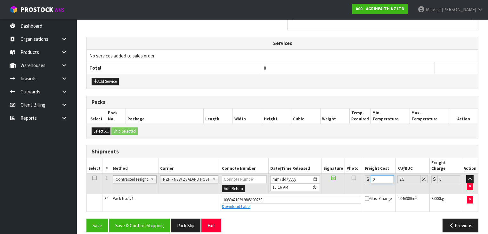
drag, startPoint x: 381, startPoint y: 172, endPoint x: 359, endPoint y: 181, distance: 23.7
click at [359, 181] on tr "1 Client Local Pickup Customer Local Pickup Company Freight Contracted Freight …" at bounding box center [282, 183] width 391 height 21
type input "8"
type input "8.28"
type input "8.4"
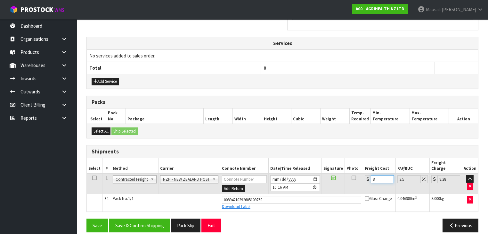
type input "8.69"
type input "8.45"
type input "8.75"
type input "8.45"
click at [153, 218] on button "Save & Confirm Shipping" at bounding box center [139, 225] width 61 height 14
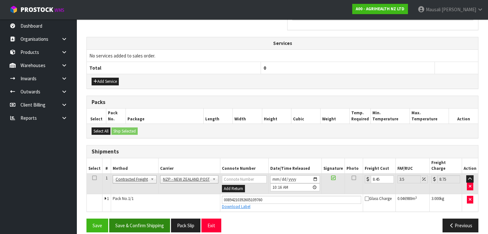
scroll to position [0, 0]
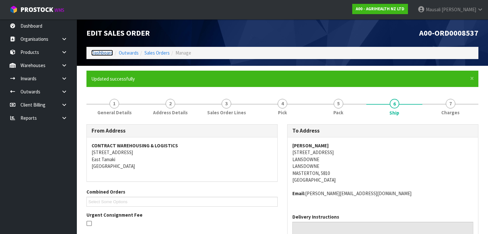
click at [104, 53] on link "Dashboard" at bounding box center [102, 53] width 22 height 6
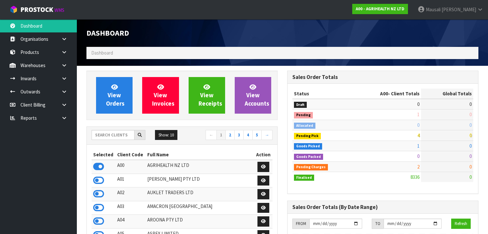
scroll to position [497, 201]
click at [109, 136] on input "text" at bounding box center [113, 135] width 43 height 10
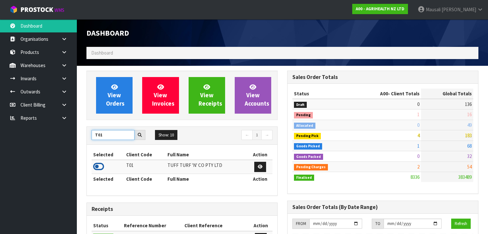
type input "T01"
click at [98, 164] on icon at bounding box center [98, 166] width 11 height 10
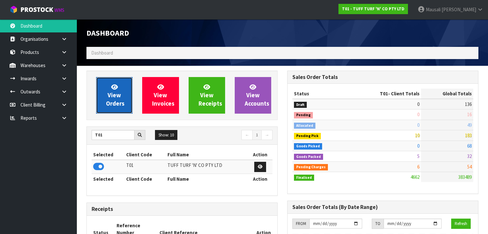
click at [121, 94] on link "View Orders" at bounding box center [114, 95] width 37 height 37
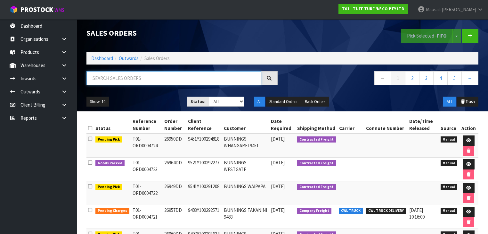
click at [101, 79] on input "text" at bounding box center [173, 78] width 175 height 14
type input "JOB-0415030"
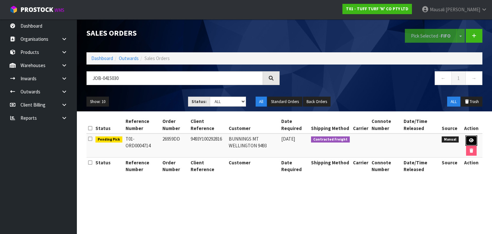
click at [470, 136] on link at bounding box center [471, 140] width 12 height 10
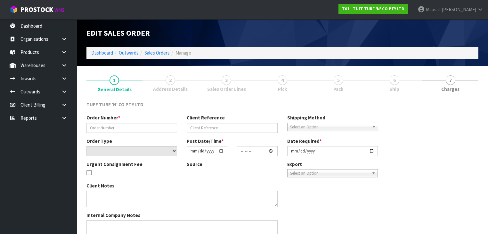
type input "26959DD"
type input "9493Y100292816"
select select "number:0"
type input "[DATE]"
type input "14:47:00.000"
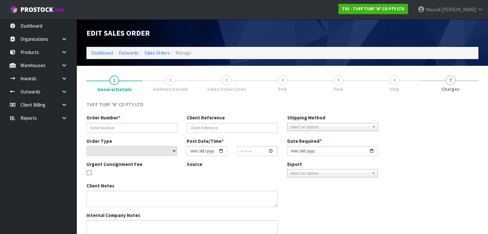
type input "[DATE]"
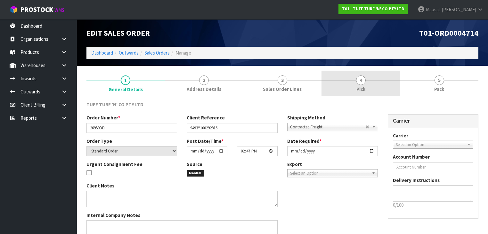
click at [389, 82] on link "4 Pick" at bounding box center [361, 82] width 78 height 25
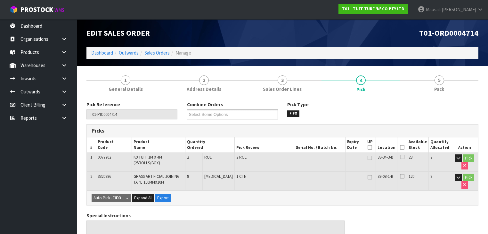
click at [405, 147] on icon at bounding box center [402, 147] width 4 height 0
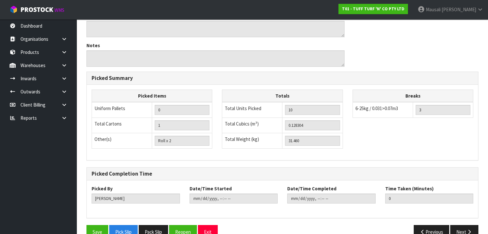
scroll to position [235, 0]
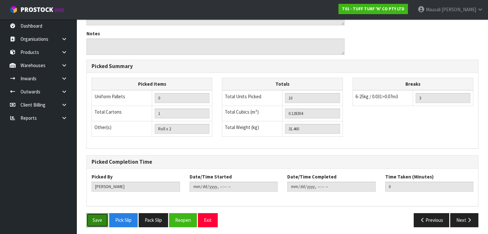
click at [89, 217] on button "Save" at bounding box center [97, 220] width 22 height 14
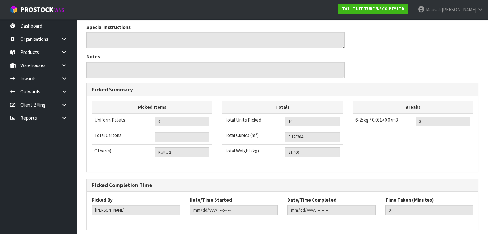
scroll to position [0, 0]
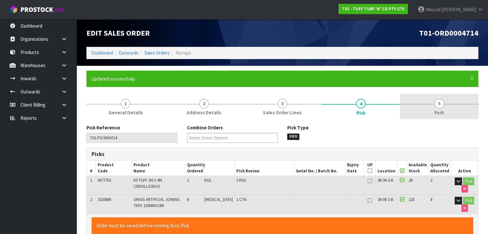
type input "[PERSON_NAME]"
type input "[DATE]T10:33:54"
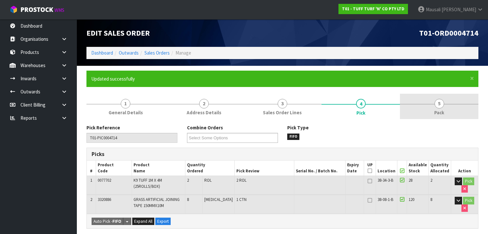
click at [419, 102] on link "5 Pack" at bounding box center [439, 106] width 78 height 25
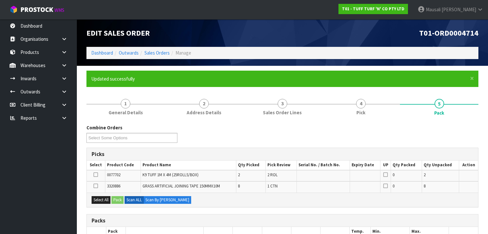
scroll to position [77, 0]
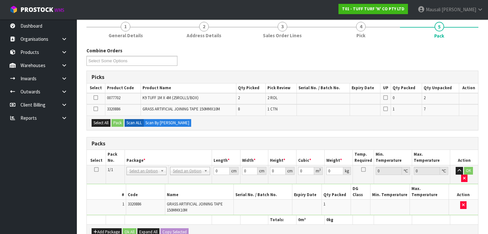
click at [95, 169] on icon at bounding box center [96, 169] width 4 height 0
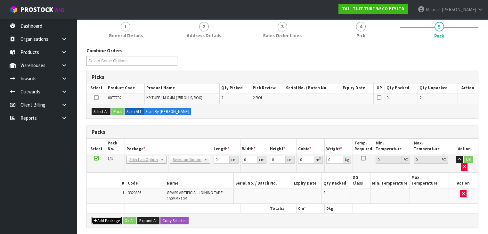
click at [100, 217] on button "Add Package" at bounding box center [107, 221] width 30 height 8
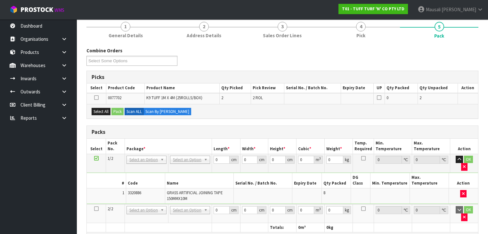
click at [97, 208] on icon at bounding box center [96, 208] width 4 height 0
click at [102, 111] on button "Select All" at bounding box center [101, 112] width 19 height 8
click at [117, 109] on button "Pack" at bounding box center [117, 112] width 12 height 8
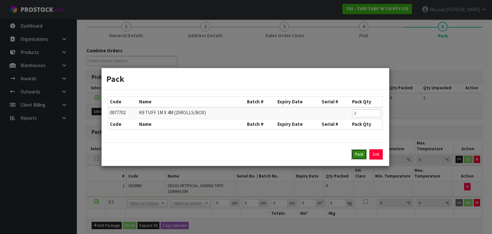
click at [355, 151] on button "Pack" at bounding box center [358, 154] width 15 height 10
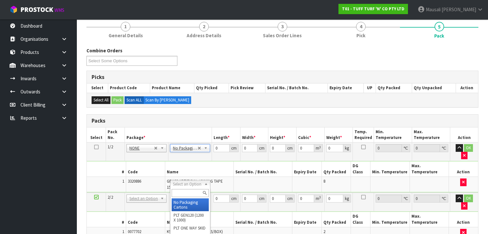
type input "2"
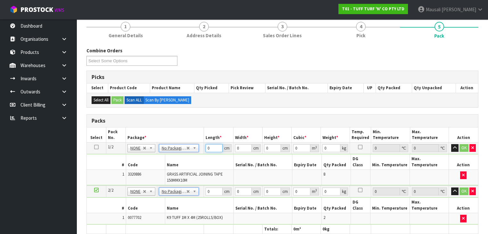
drag, startPoint x: 211, startPoint y: 149, endPoint x: 200, endPoint y: 154, distance: 13.2
click at [200, 154] on tbody "1/2 NONE 007-001 007-002 007-004 007-009 007-013 007-014 007-015 007-017 007-01…" at bounding box center [282, 163] width 391 height 43
type input "28"
type input "3"
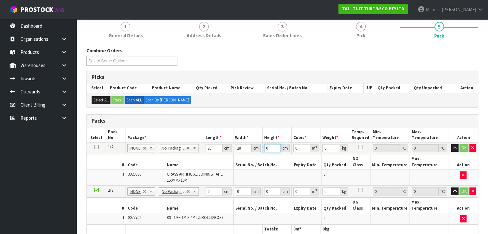
type input "0.002352"
type input "33"
type input "0.025872"
type input "33"
type input "10"
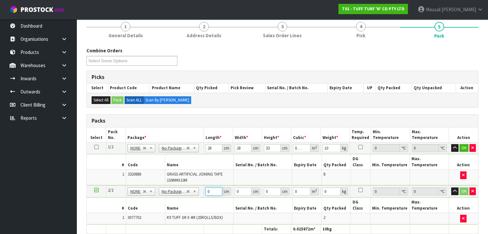
drag, startPoint x: 213, startPoint y: 184, endPoint x: 201, endPoint y: 189, distance: 12.9
click at [201, 189] on tbody "2/2 NONE 007-001 007-002 007-004 007-009 007-013 007-014 007-015 007-017 007-01…" at bounding box center [282, 204] width 391 height 39
type input "102"
type input "40"
type input "2"
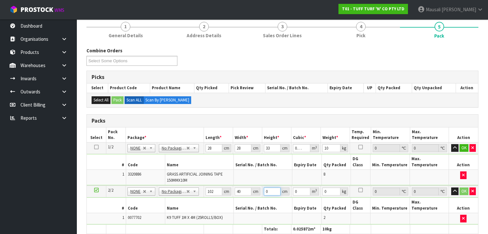
type input "0.00816"
type input "21"
type input "0.08568"
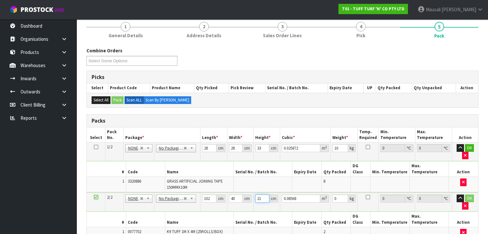
type input "21"
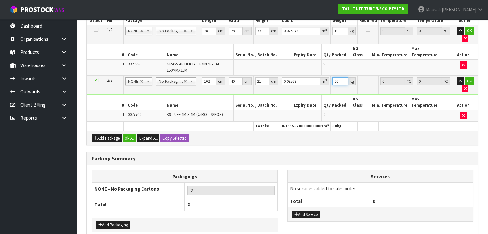
scroll to position [205, 0]
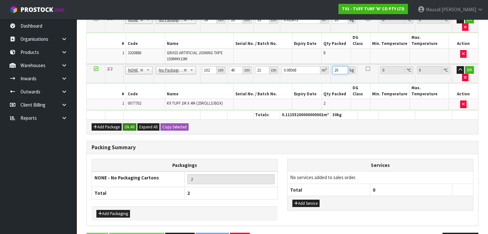
type input "20"
click at [130, 123] on button "Ok All" at bounding box center [130, 127] width 14 height 8
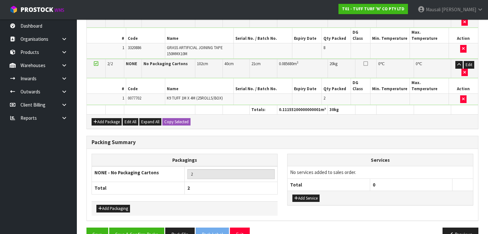
scroll to position [211, 0]
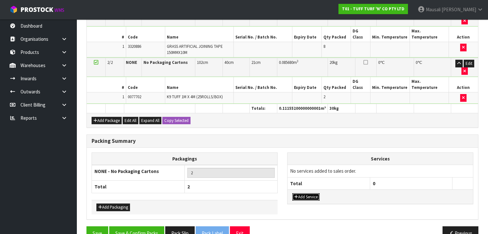
click at [299, 193] on button "Add Service" at bounding box center [305, 197] width 27 height 8
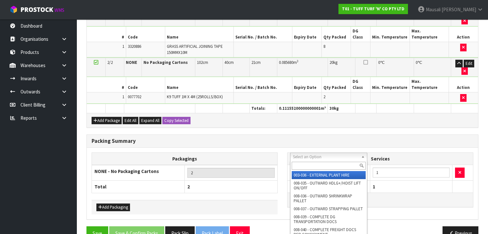
click at [302, 164] on input "text" at bounding box center [329, 165] width 74 height 8
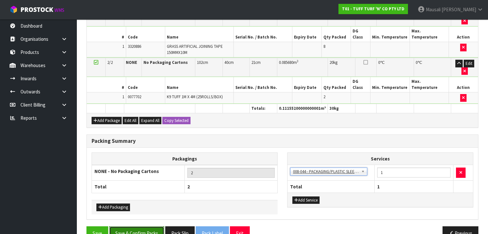
click at [142, 226] on button "Save & Confirm Packs" at bounding box center [136, 233] width 55 height 14
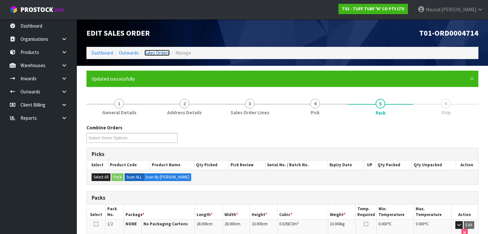
click at [151, 53] on link "Sales Orders" at bounding box center [156, 53] width 25 height 6
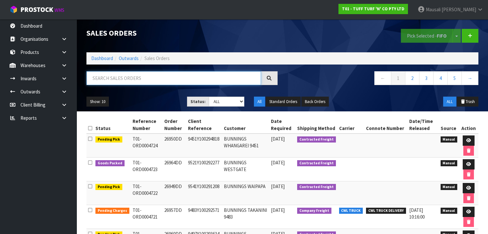
click at [99, 76] on input "text" at bounding box center [173, 78] width 175 height 14
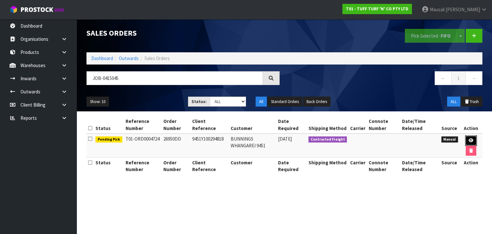
click at [469, 139] on icon at bounding box center [471, 140] width 5 height 4
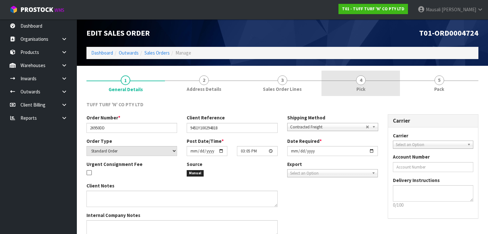
click at [378, 85] on link "4 Pick" at bounding box center [361, 82] width 78 height 25
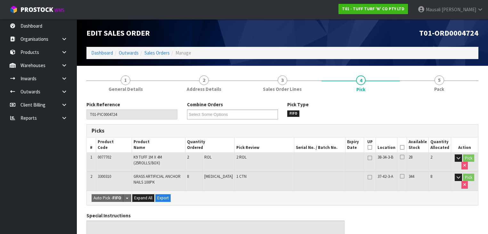
click at [404, 147] on icon at bounding box center [402, 147] width 4 height 0
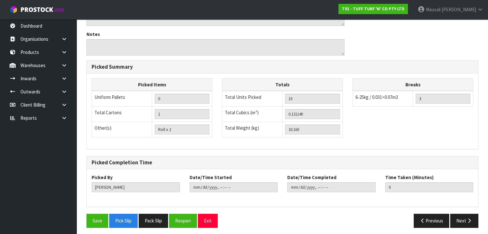
scroll to position [235, 0]
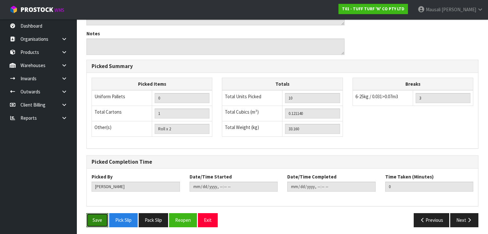
drag, startPoint x: 99, startPoint y: 214, endPoint x: 113, endPoint y: 208, distance: 15.9
click at [99, 214] on button "Save" at bounding box center [97, 220] width 22 height 14
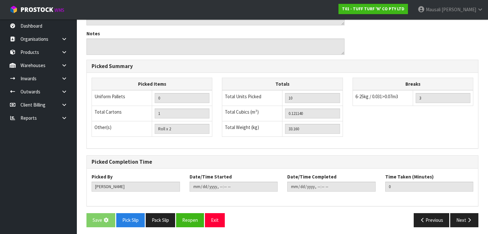
scroll to position [0, 0]
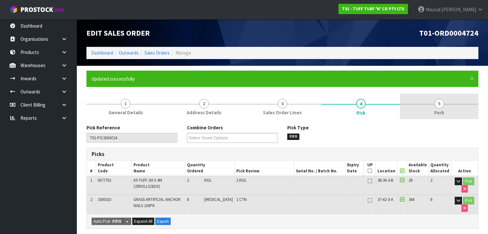
click at [446, 103] on link "5 Pack" at bounding box center [439, 106] width 78 height 25
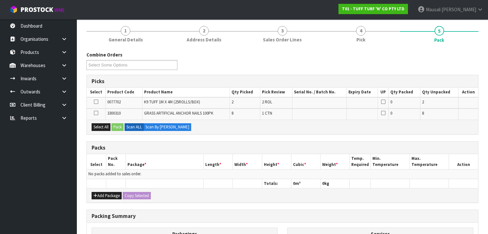
scroll to position [77, 0]
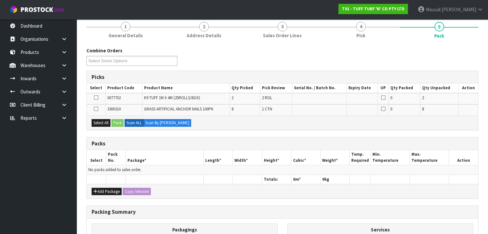
click at [95, 97] on icon at bounding box center [96, 97] width 4 height 0
click at [0, 0] on input "checkbox" at bounding box center [0, 0] width 0 height 0
click at [119, 122] on button "Pack" at bounding box center [117, 123] width 12 height 8
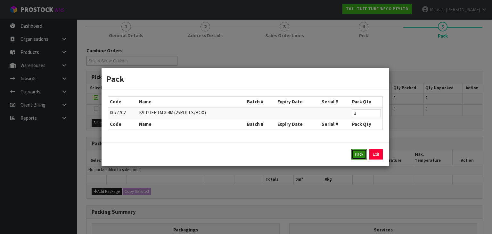
click at [362, 152] on button "Pack" at bounding box center [358, 154] width 15 height 10
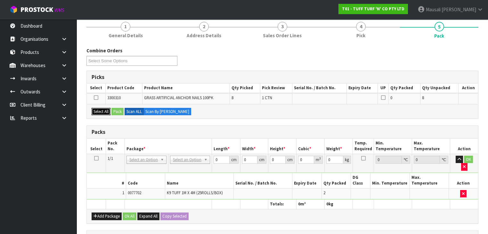
click at [100, 109] on button "Select All" at bounding box center [101, 112] width 19 height 8
click at [113, 110] on button "Pack" at bounding box center [117, 112] width 12 height 8
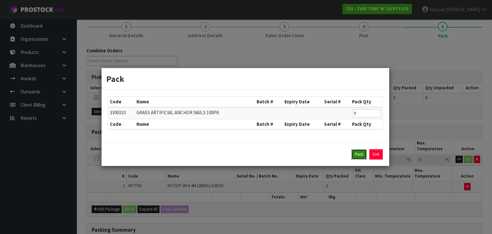
click at [357, 155] on button "Pack" at bounding box center [358, 154] width 15 height 10
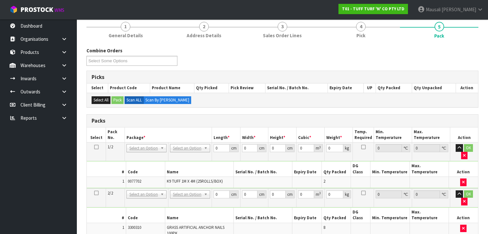
drag, startPoint x: 189, startPoint y: 146, endPoint x: 189, endPoint y: 157, distance: 10.3
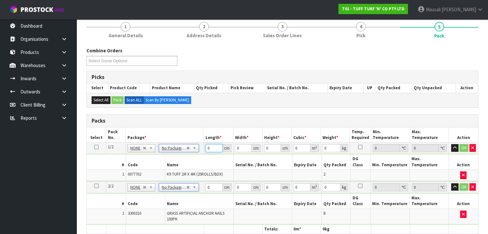
drag, startPoint x: 212, startPoint y: 149, endPoint x: 202, endPoint y: 156, distance: 12.6
click at [202, 156] on tbody "1/2 NONE 007-001 007-002 007-004 007-009 007-013 007-014 007-015 007-017 007-01…" at bounding box center [282, 161] width 391 height 39
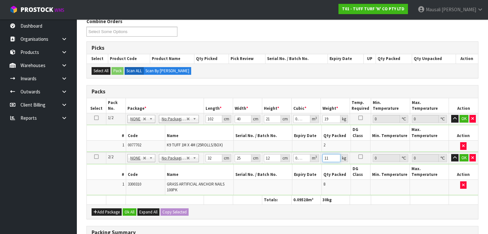
scroll to position [179, 0]
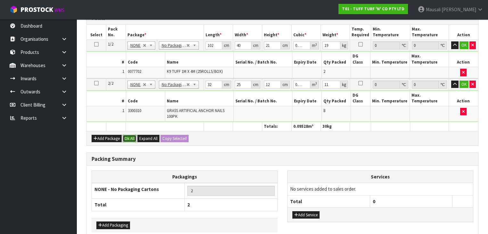
click at [126, 135] on button "Ok All" at bounding box center [130, 139] width 14 height 8
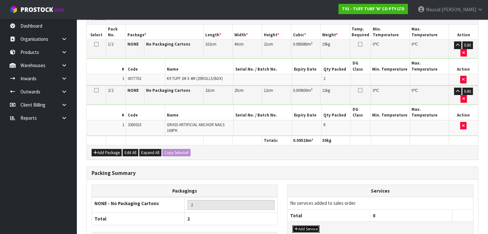
click at [307, 225] on button "Add Service" at bounding box center [305, 229] width 27 height 8
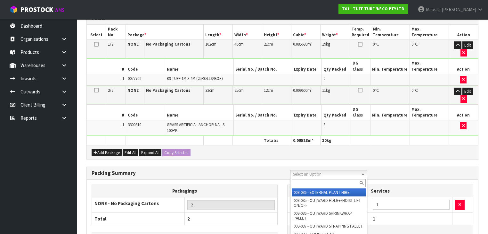
click at [308, 181] on input "text" at bounding box center [329, 183] width 74 height 8
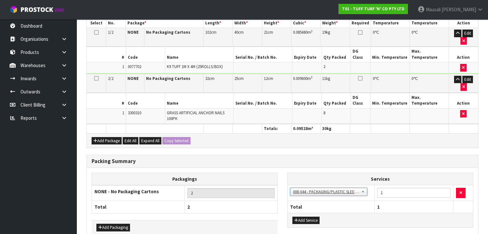
scroll to position [197, 0]
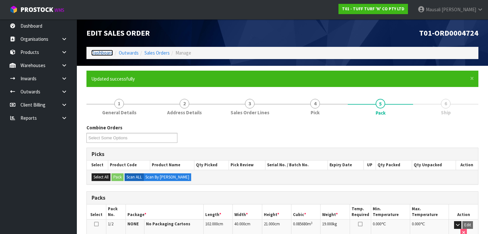
click at [102, 55] on link "Dashboard" at bounding box center [102, 53] width 22 height 6
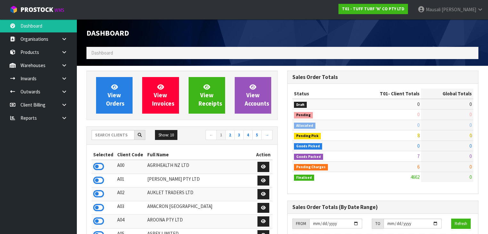
scroll to position [497, 201]
click at [107, 136] on input "text" at bounding box center [113, 135] width 43 height 10
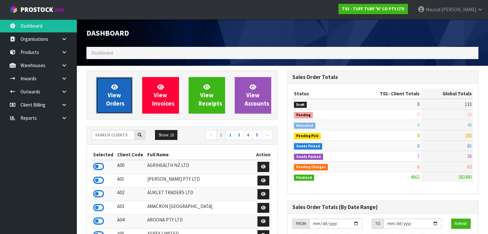
click at [122, 94] on link "View Orders" at bounding box center [114, 95] width 37 height 37
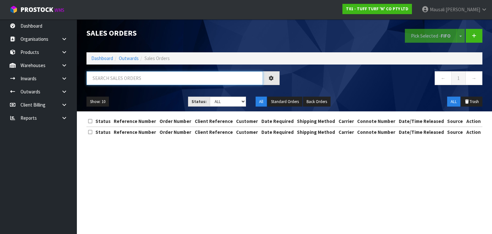
click at [103, 81] on input "text" at bounding box center [174, 78] width 177 height 14
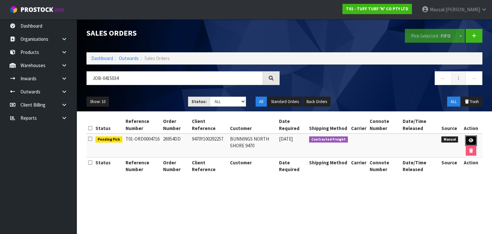
click at [468, 139] on link at bounding box center [471, 140] width 12 height 10
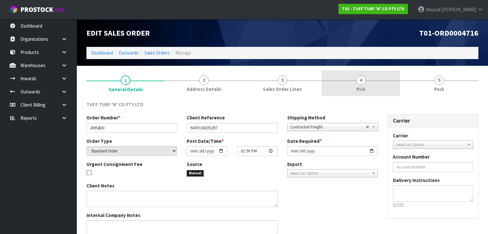
click at [355, 88] on link "4 Pick" at bounding box center [361, 82] width 78 height 25
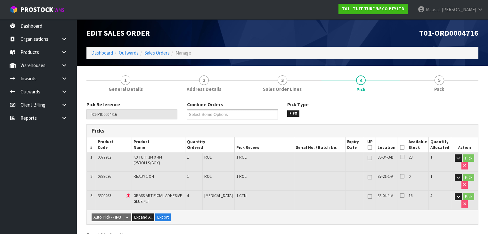
click at [404, 147] on icon at bounding box center [402, 147] width 4 height 0
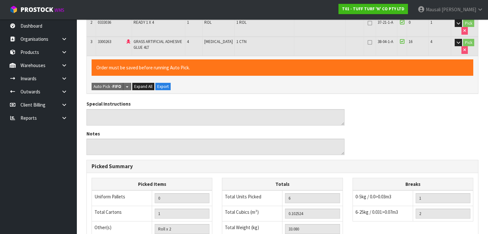
scroll to position [253, 0]
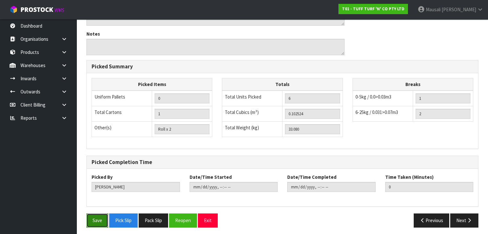
click at [101, 216] on button "Save" at bounding box center [97, 220] width 22 height 14
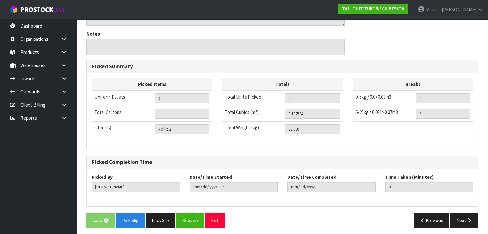
scroll to position [0, 0]
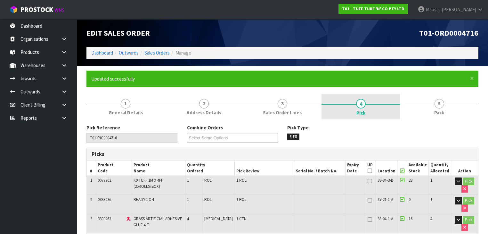
drag, startPoint x: 439, startPoint y: 112, endPoint x: 391, endPoint y: 118, distance: 48.8
click at [439, 112] on span "Pack" at bounding box center [439, 112] width 10 height 7
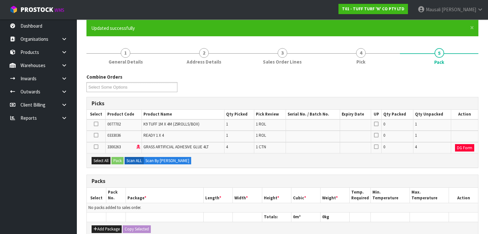
scroll to position [103, 0]
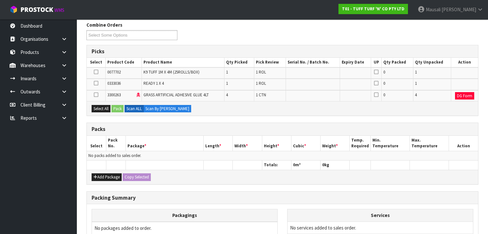
click at [96, 95] on icon at bounding box center [96, 95] width 4 height 0
click at [0, 0] on input "checkbox" at bounding box center [0, 0] width 0 height 0
click at [117, 107] on button "Pack" at bounding box center [117, 109] width 12 height 8
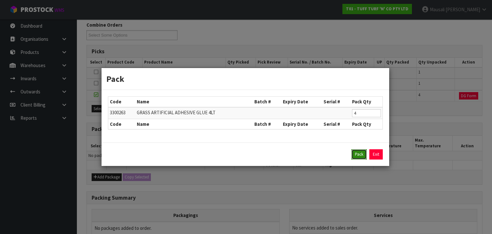
click at [357, 154] on button "Pack" at bounding box center [358, 154] width 15 height 10
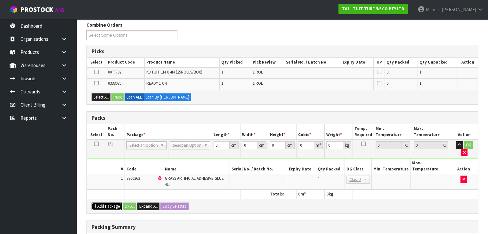
drag, startPoint x: 110, startPoint y: 190, endPoint x: 107, endPoint y: 187, distance: 3.9
click at [109, 202] on button "Add Package" at bounding box center [107, 206] width 30 height 8
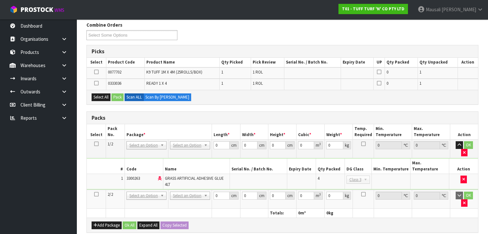
click at [95, 194] on icon at bounding box center [96, 194] width 4 height 0
click at [99, 97] on button "Select All" at bounding box center [101, 97] width 19 height 8
click at [113, 95] on button "Pack" at bounding box center [117, 97] width 12 height 8
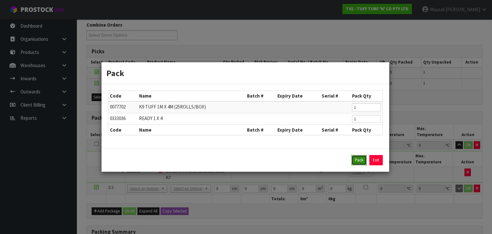
click at [355, 156] on button "Pack" at bounding box center [358, 160] width 15 height 10
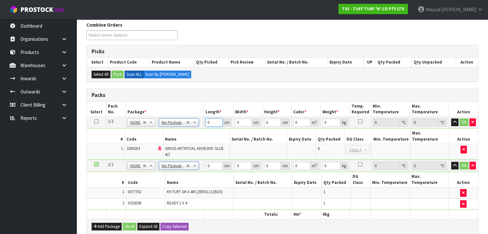
drag, startPoint x: 212, startPoint y: 122, endPoint x: 203, endPoint y: 130, distance: 11.6
click at [203, 130] on tbody "1/2 NONE 007-001 007-002 007-004 007-009 007-013 007-014 007-015 007-017 007-01…" at bounding box center [282, 138] width 391 height 43
click at [127, 222] on button "Ok All" at bounding box center [130, 226] width 14 height 8
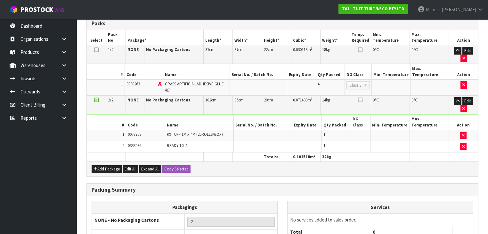
scroll to position [205, 0]
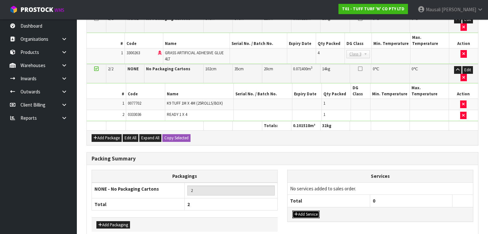
click at [310, 210] on button "Add Service" at bounding box center [305, 214] width 27 height 8
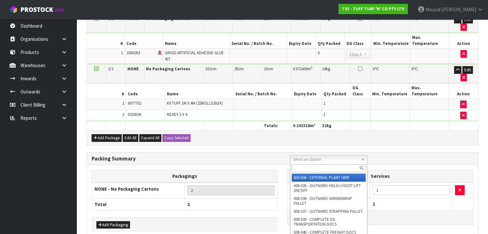
click at [305, 168] on input "text" at bounding box center [329, 168] width 74 height 8
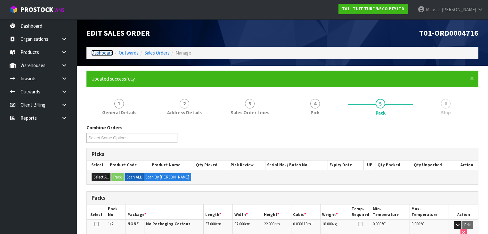
click at [103, 52] on link "Dashboard" at bounding box center [102, 53] width 22 height 6
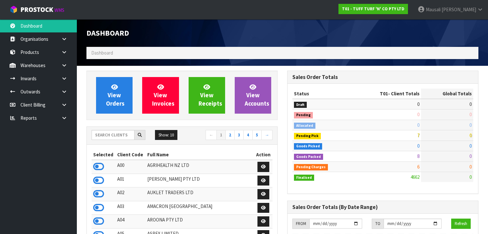
scroll to position [497, 201]
click at [106, 135] on input "text" at bounding box center [113, 135] width 43 height 10
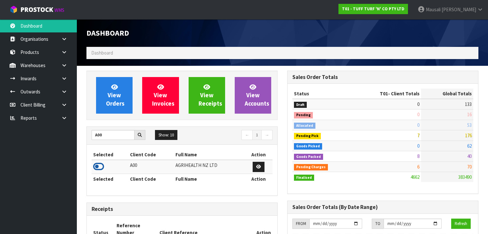
click at [101, 164] on icon at bounding box center [98, 166] width 11 height 10
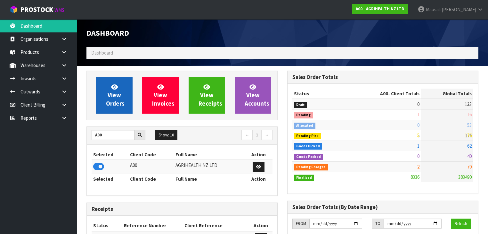
scroll to position [483, 201]
click at [117, 96] on span "View Orders" at bounding box center [115, 95] width 19 height 24
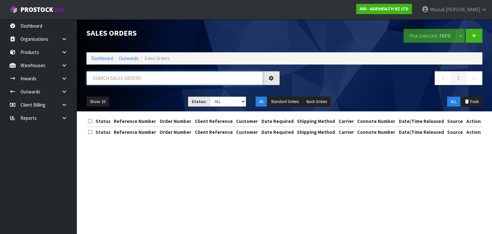
click at [106, 78] on input "text" at bounding box center [174, 78] width 177 height 14
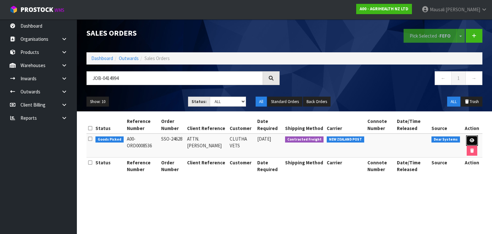
click at [470, 139] on icon at bounding box center [472, 140] width 5 height 4
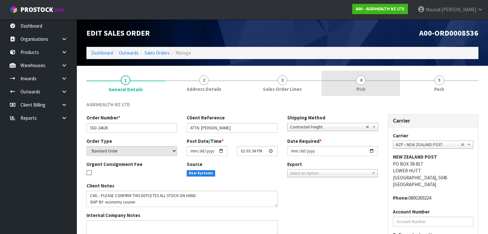
click at [379, 87] on link "4 Pick" at bounding box center [361, 82] width 78 height 25
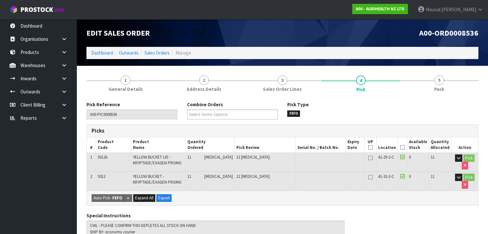
click at [402, 147] on icon at bounding box center [402, 147] width 4 height 0
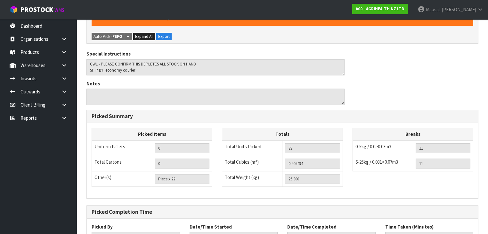
scroll to position [235, 0]
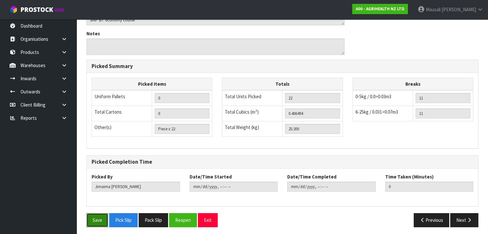
drag, startPoint x: 91, startPoint y: 215, endPoint x: 99, endPoint y: 214, distance: 7.7
click at [91, 215] on button "Save" at bounding box center [97, 220] width 22 height 14
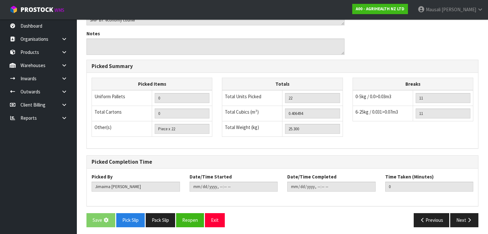
scroll to position [0, 0]
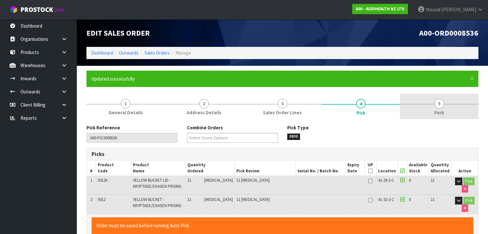
click at [431, 109] on link "5 Pack" at bounding box center [439, 106] width 78 height 25
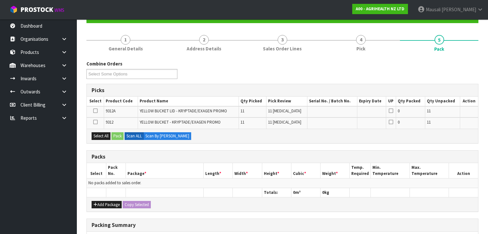
scroll to position [103, 0]
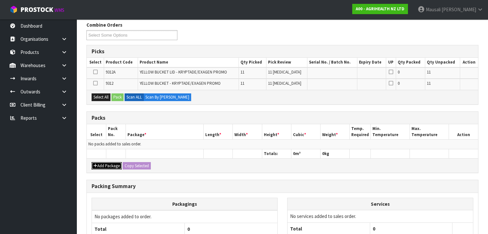
click at [101, 162] on button "Add Package" at bounding box center [107, 166] width 30 height 8
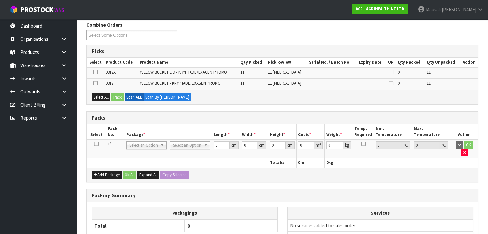
click at [97, 144] on icon at bounding box center [96, 144] width 4 height 0
